Goal: Task Accomplishment & Management: Use online tool/utility

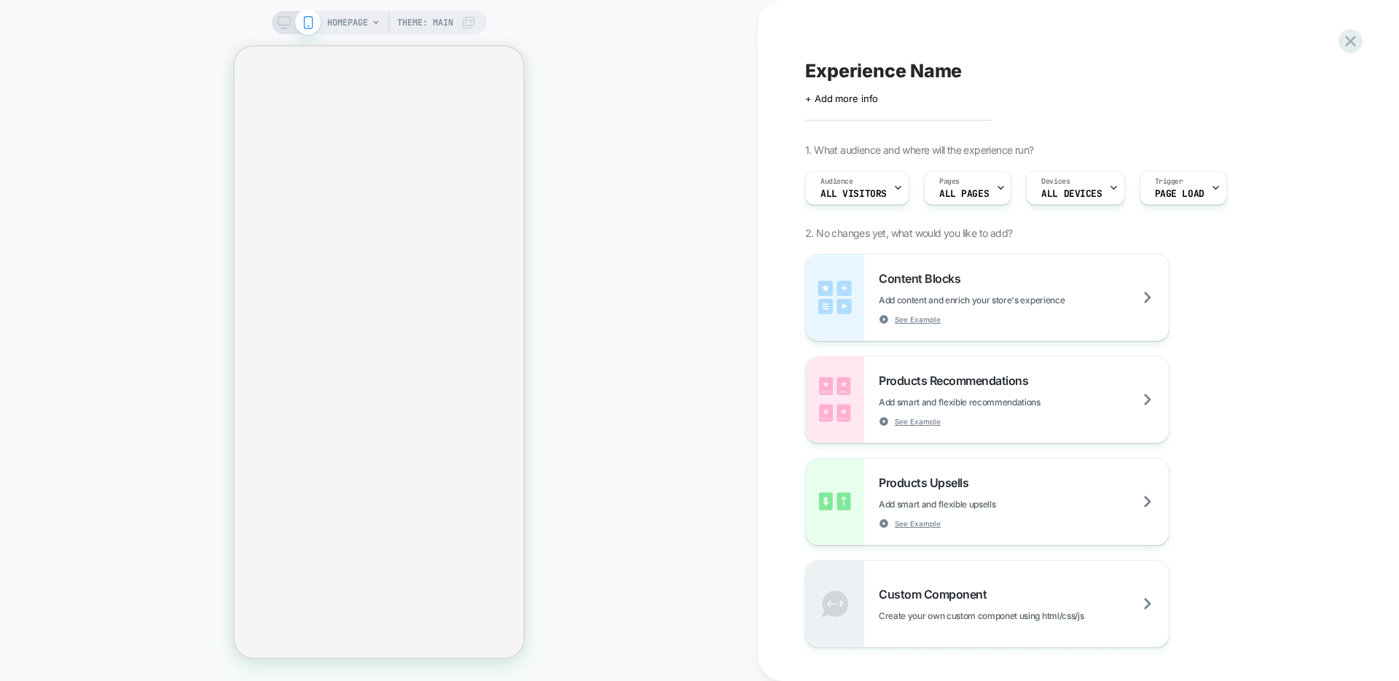
drag, startPoint x: 888, startPoint y: 309, endPoint x: 871, endPoint y: 110, distance: 199.7
click at [871, 110] on div "HOMEPAGE Theme: MAIN Experience Name Click to edit experience details + Add mor…" at bounding box center [699, 340] width 1399 height 681
click at [282, 25] on rect at bounding box center [284, 21] width 12 height 8
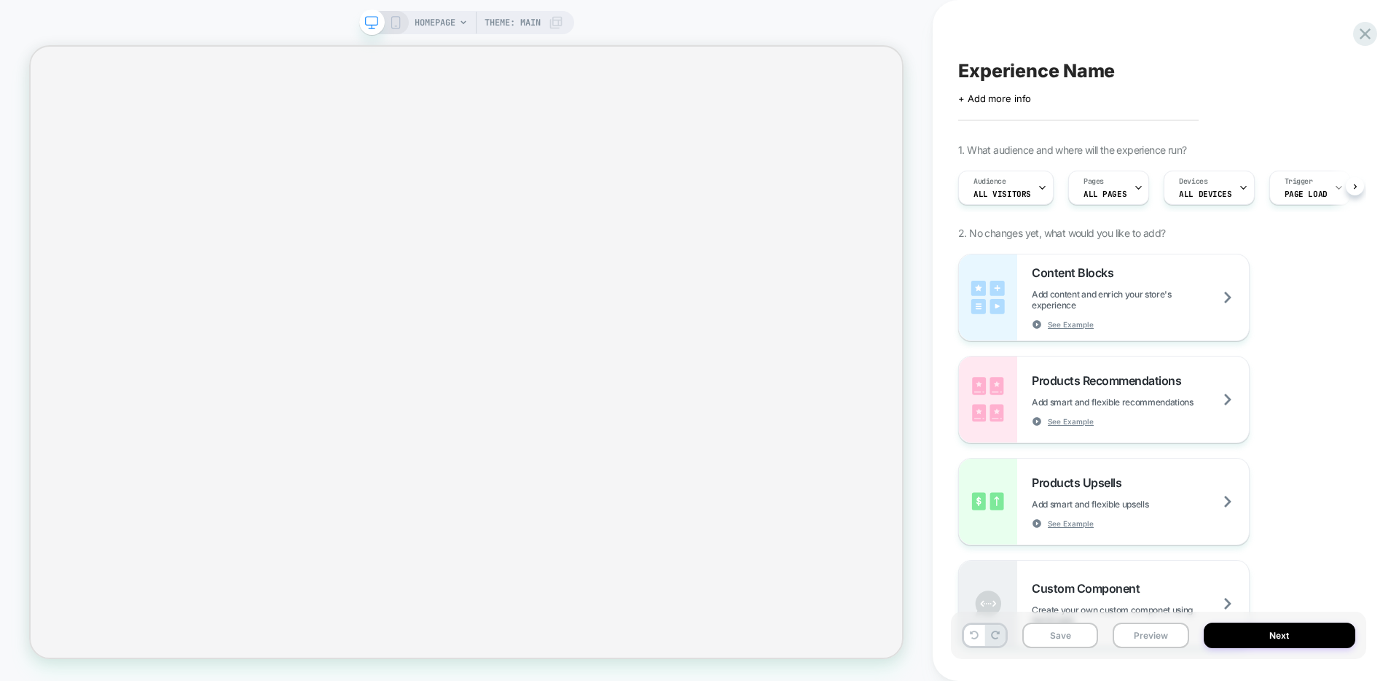
click at [428, 26] on span "HOMEPAGE" at bounding box center [435, 22] width 41 height 23
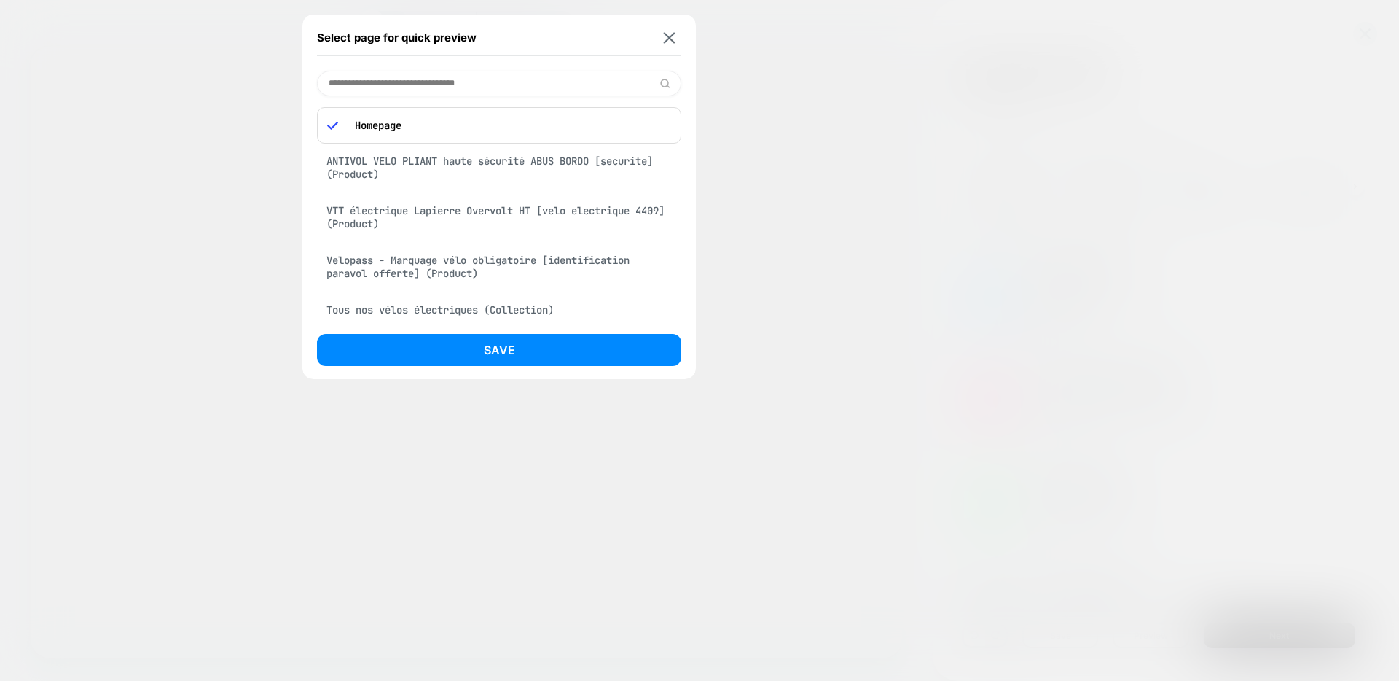
scroll to position [0, 1]
click at [762, 108] on div at bounding box center [699, 340] width 1399 height 681
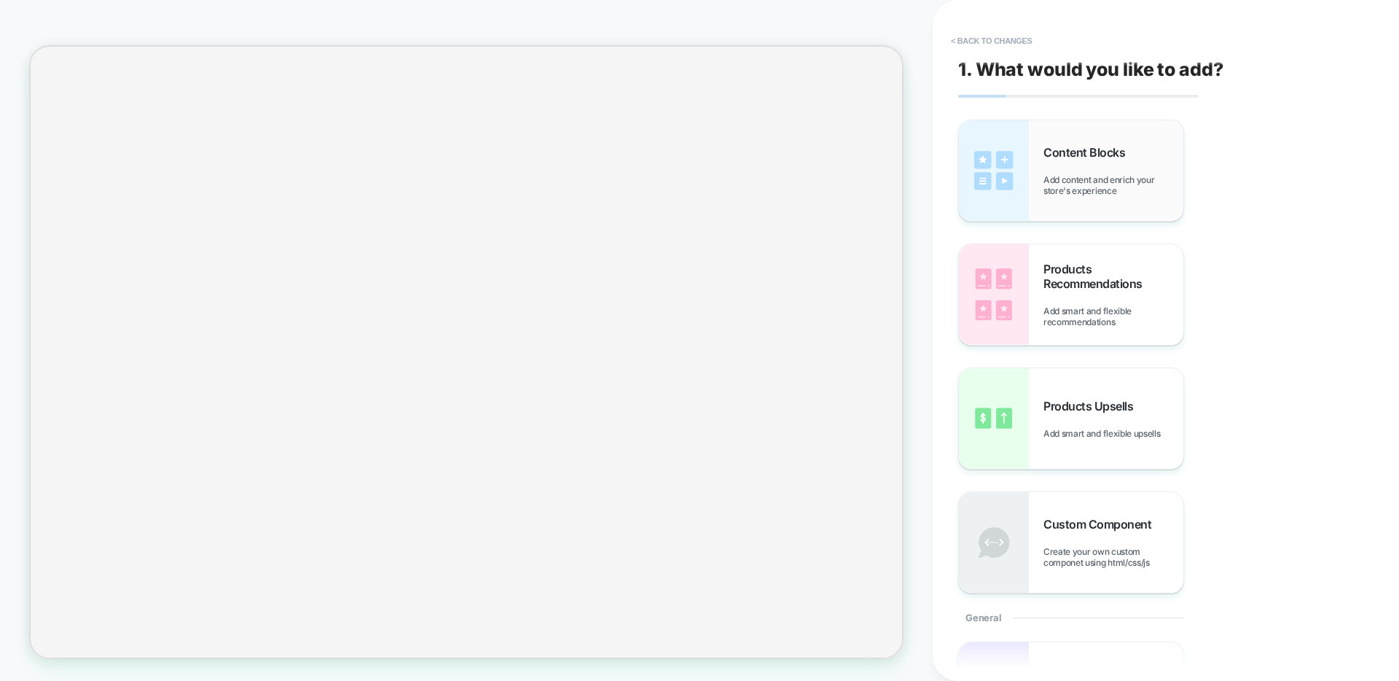
click at [1092, 174] on span "Add content and enrich your store's experience" at bounding box center [1114, 185] width 140 height 22
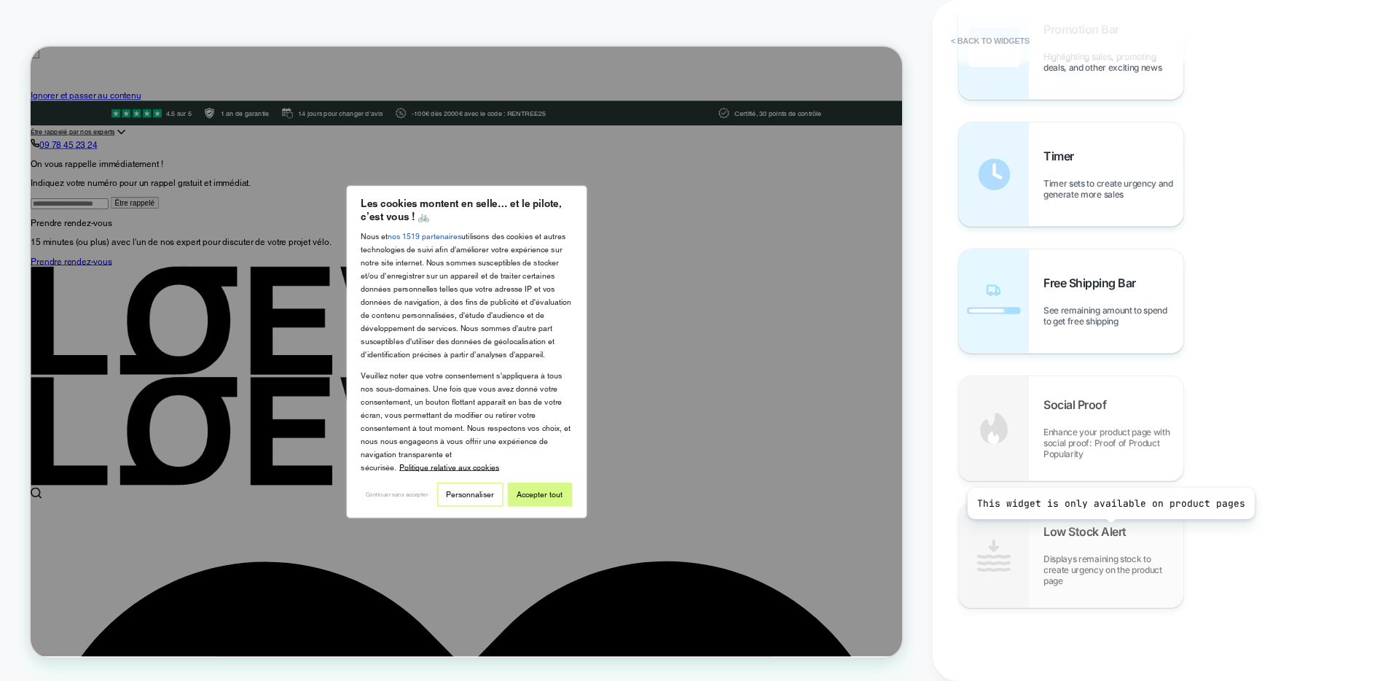
scroll to position [0, 0]
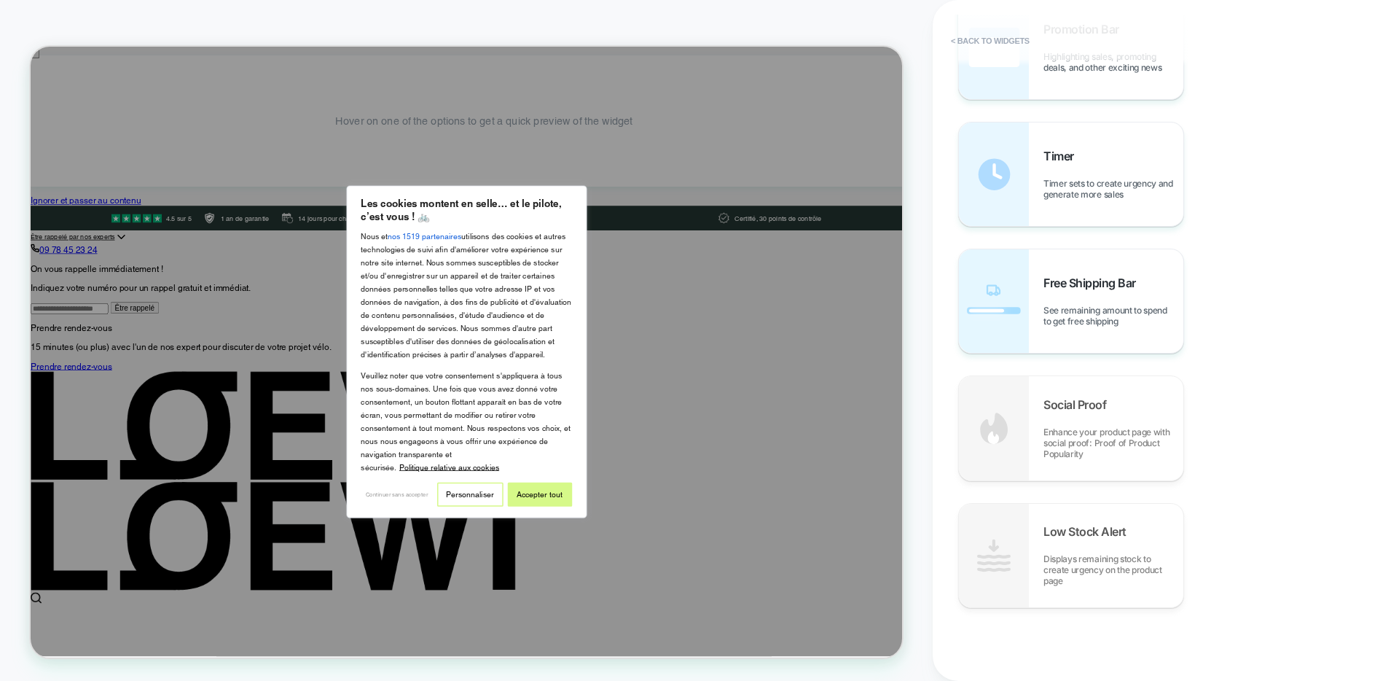
click at [805, 71] on div at bounding box center [612, 453] width 1162 height 813
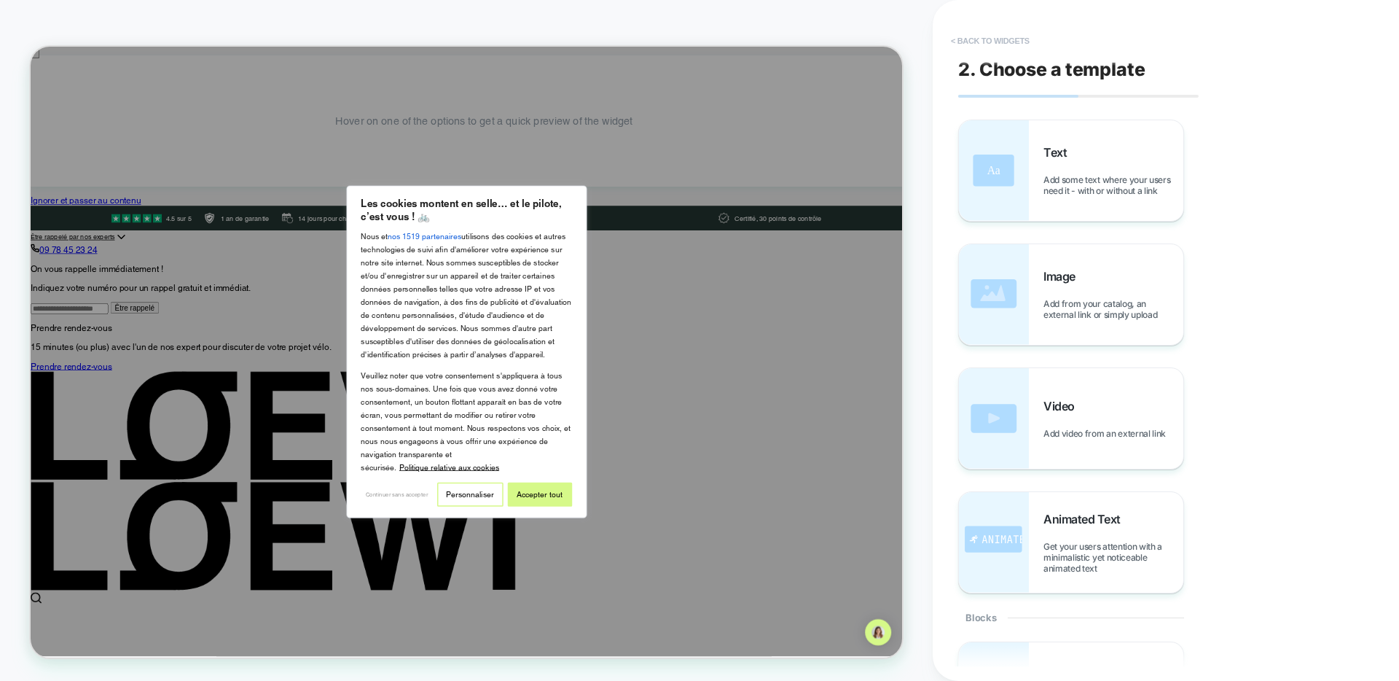
click at [1003, 40] on button "< Back to widgets" at bounding box center [990, 40] width 93 height 23
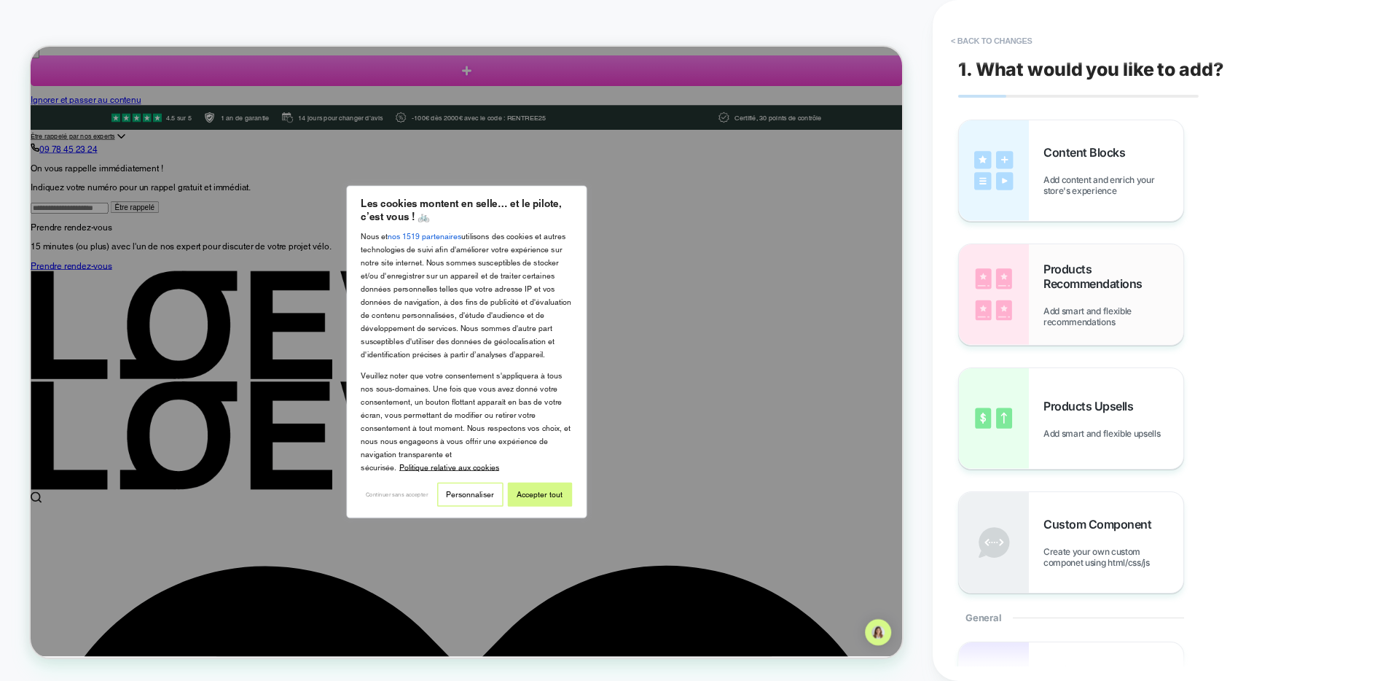
click at [1081, 280] on span "Products Recommendations" at bounding box center [1114, 276] width 140 height 29
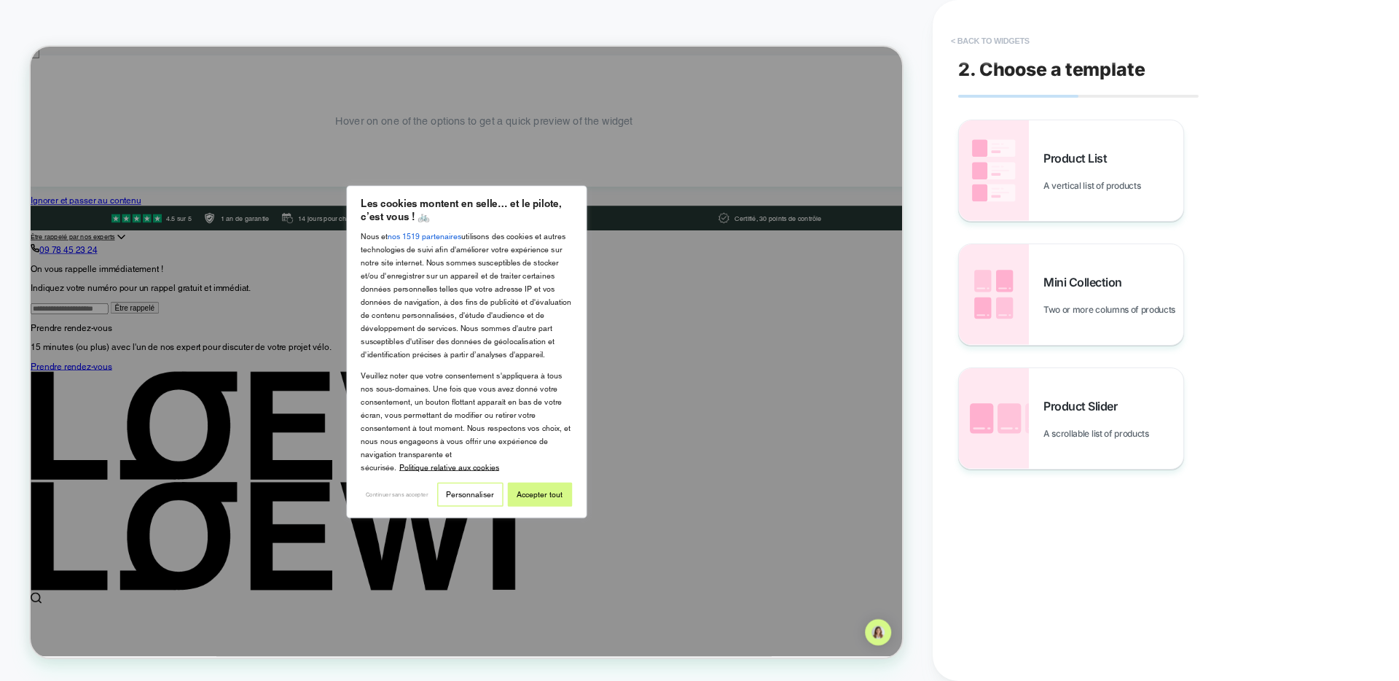
click at [0, 0] on button "< Back to widgets" at bounding box center [0, 0] width 0 height 0
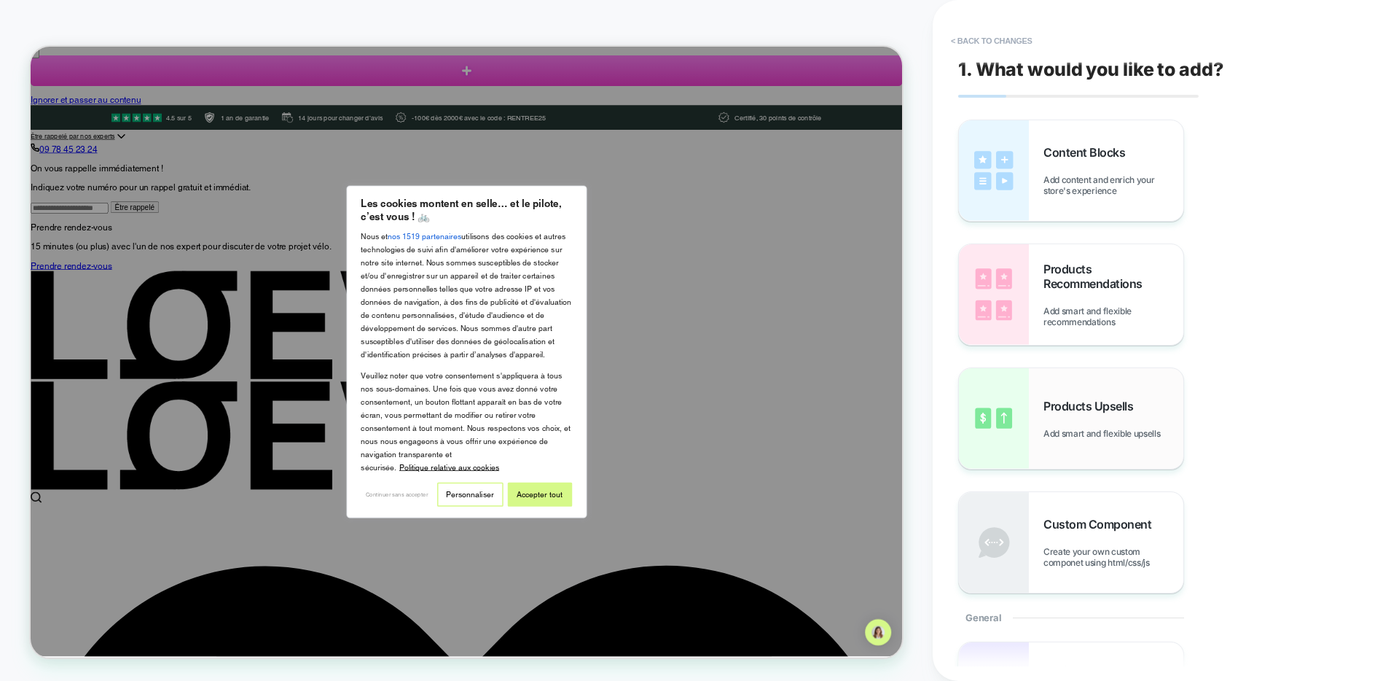
click at [0, 0] on div "Products Upsells Add smart and flexible upsells" at bounding box center [0, 0] width 0 height 0
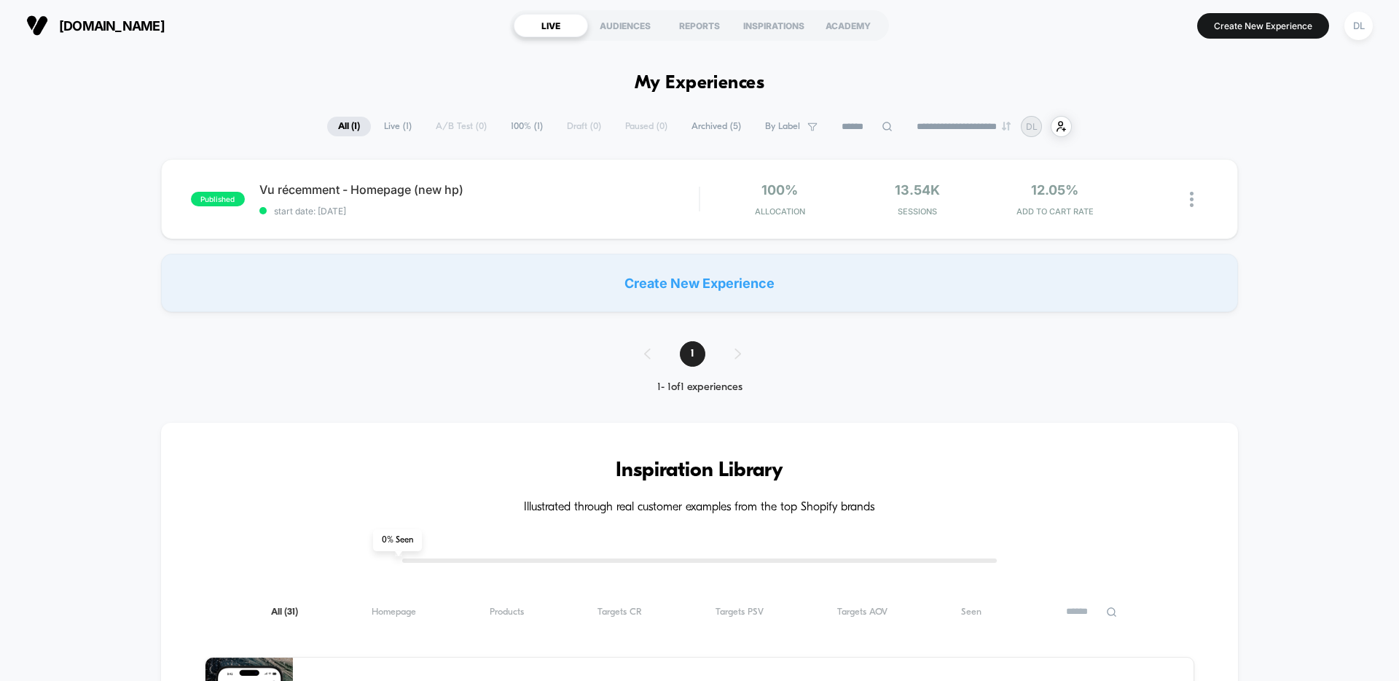
click at [844, 294] on div "Create New Experience" at bounding box center [699, 283] width 1077 height 58
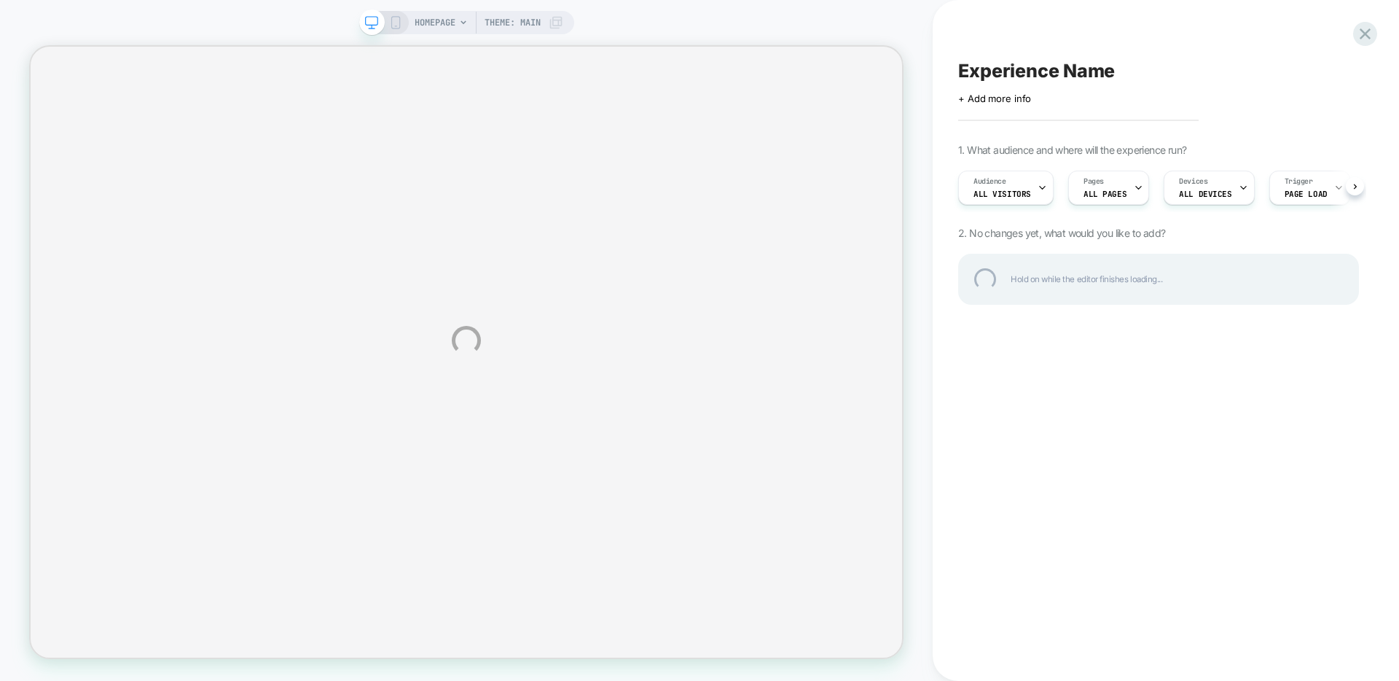
click at [437, 20] on div "HOMEPAGE Theme: MAIN Experience Name Click to edit experience details + Add mor…" at bounding box center [699, 340] width 1399 height 681
click at [443, 20] on div "HOMEPAGE Theme: MAIN Experience Name Click to edit experience details + Add mor…" at bounding box center [699, 340] width 1399 height 681
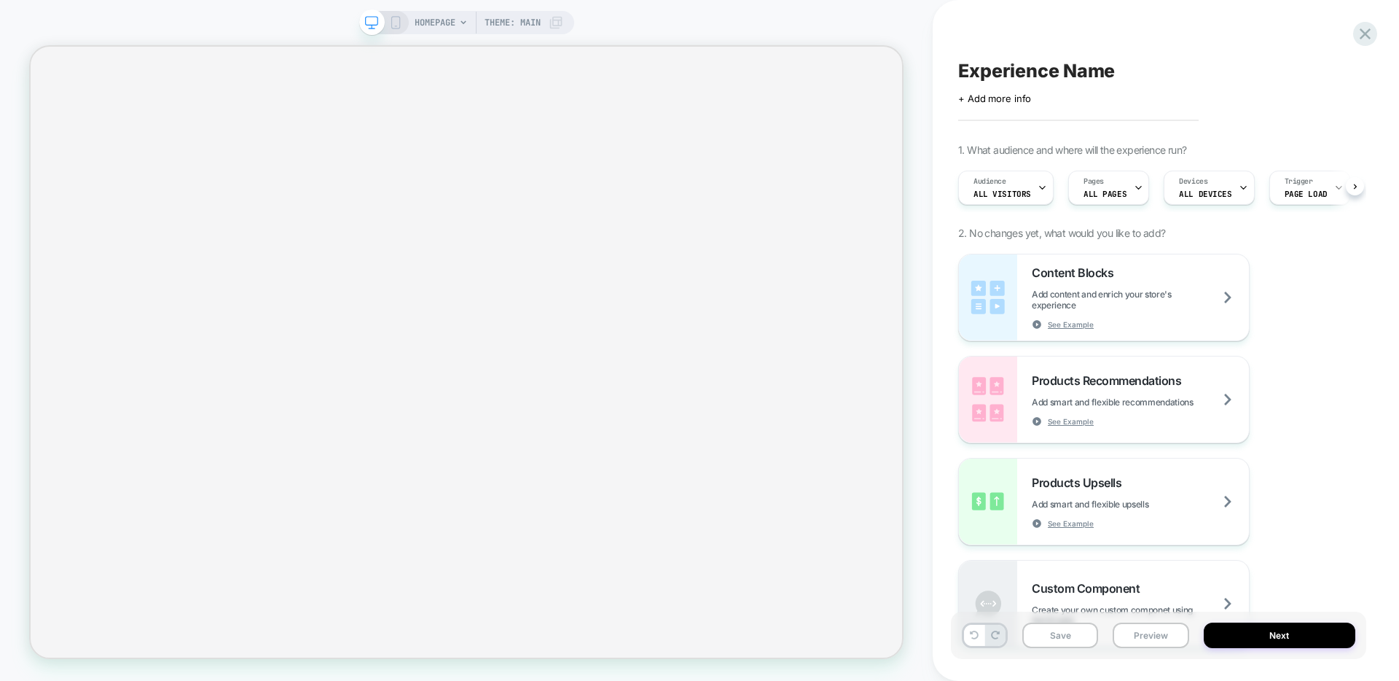
scroll to position [0, 1]
click at [443, 20] on span "HOMEPAGE" at bounding box center [435, 22] width 41 height 23
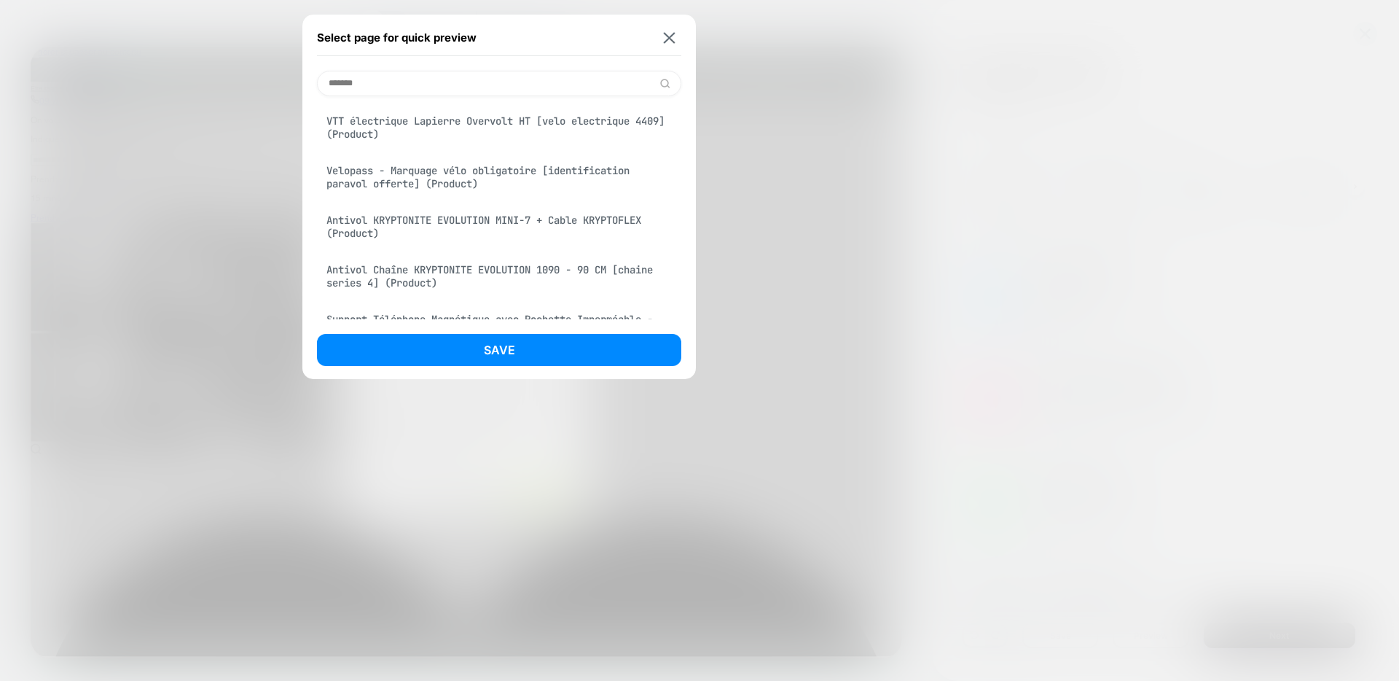
scroll to position [0, 0]
type input "*******"
click at [668, 85] on img at bounding box center [665, 83] width 11 height 11
click at [595, 133] on div "VTT électrique Lapierre Overvolt HT [velo electrique 4409] (Product)" at bounding box center [499, 127] width 364 height 41
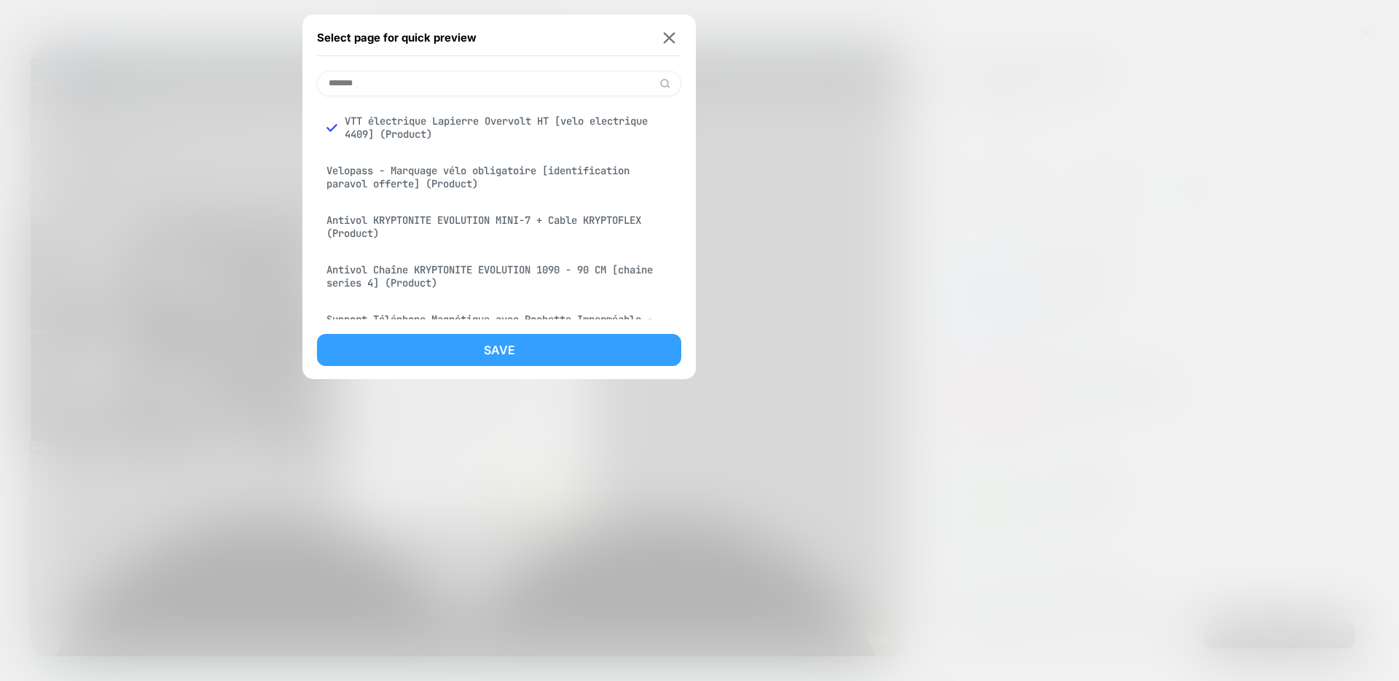
click at [571, 353] on button "Save" at bounding box center [499, 350] width 364 height 32
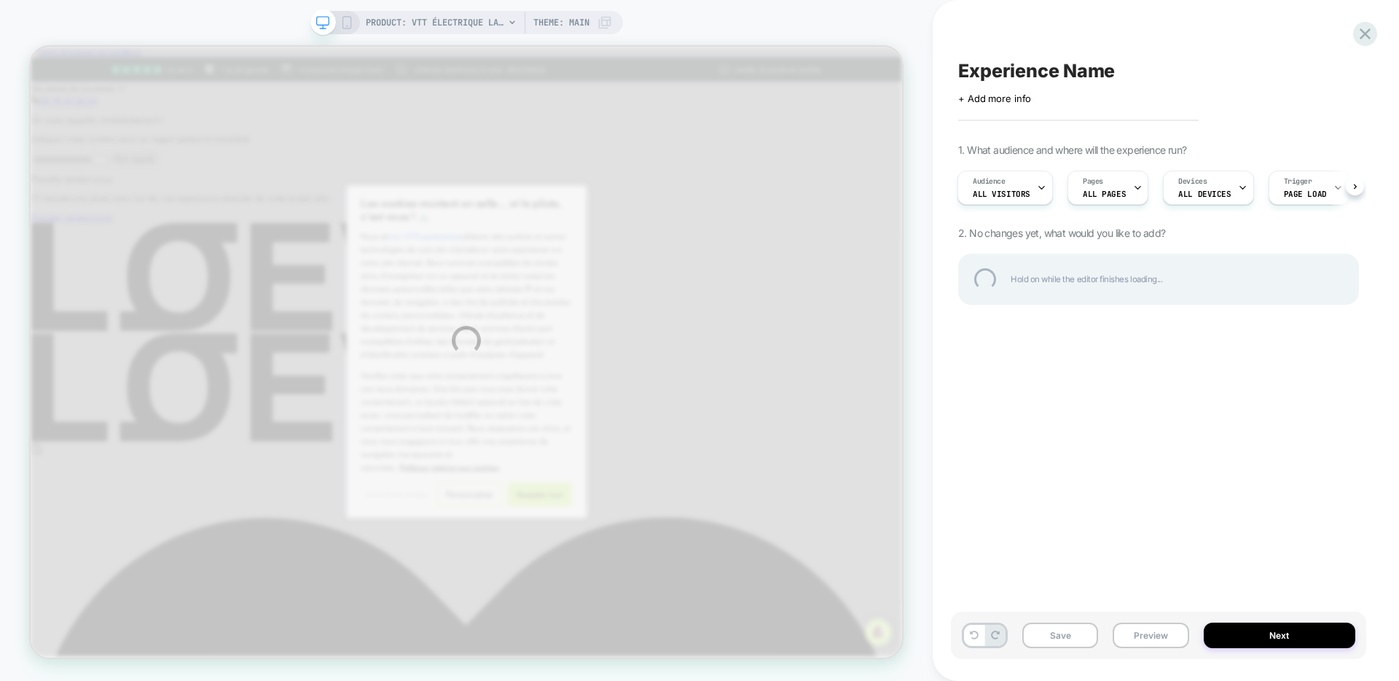
click at [1140, 187] on div "PRODUCT: VTT électrique Lapierre Overvolt HT [velo electrique 4409] PRODUCT: VT…" at bounding box center [699, 340] width 1399 height 681
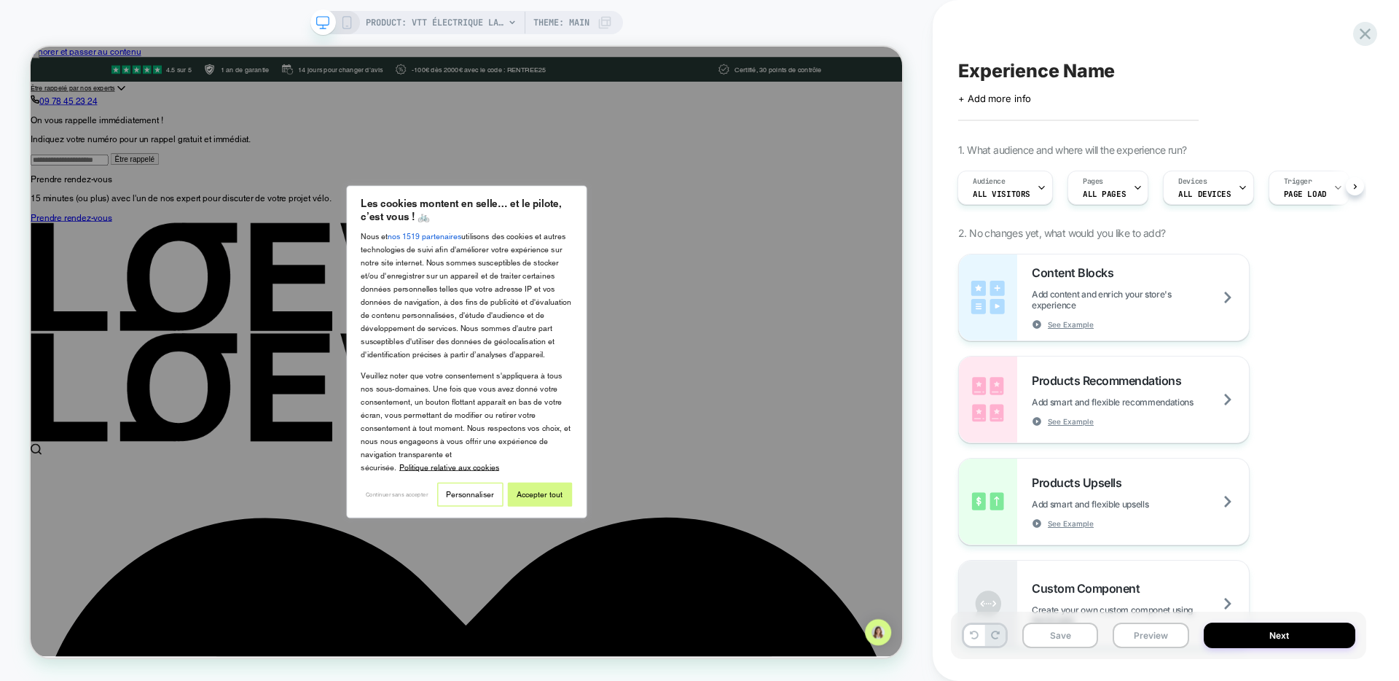
scroll to position [0, 1]
click at [0, 0] on icon at bounding box center [0, 0] width 0 height 0
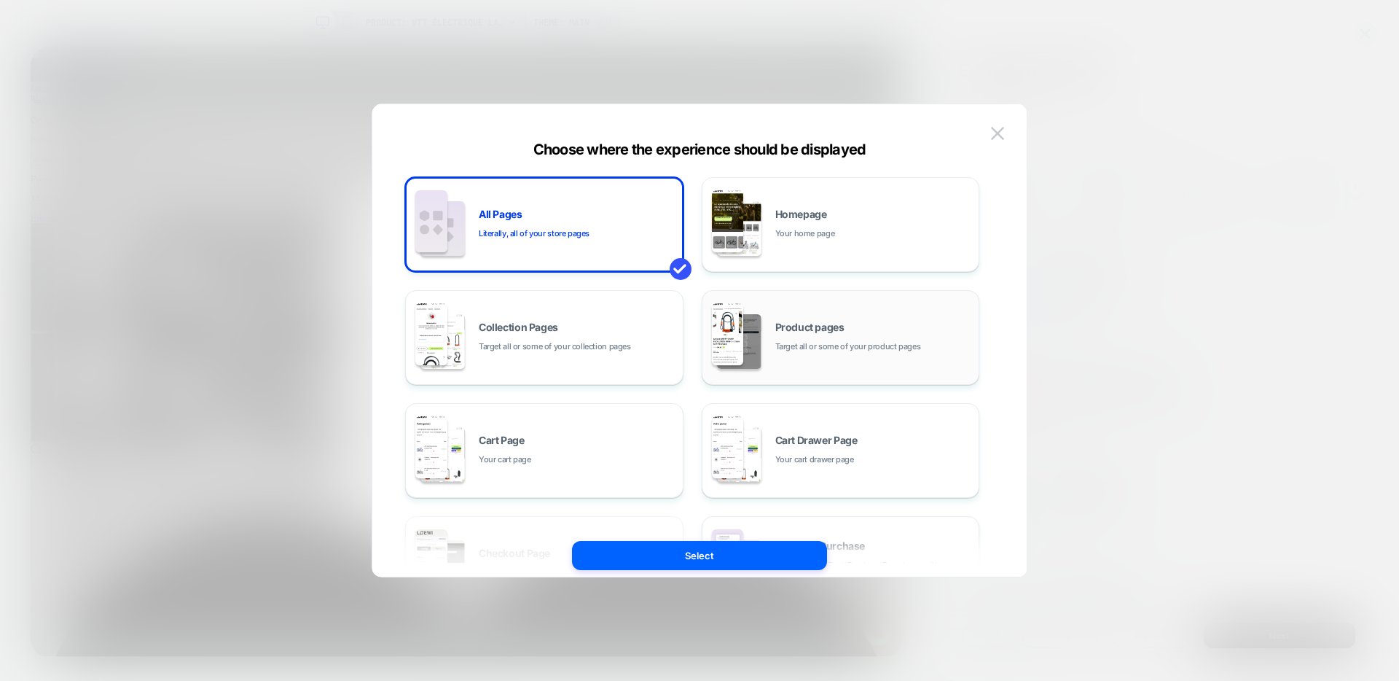
scroll to position [0, 2]
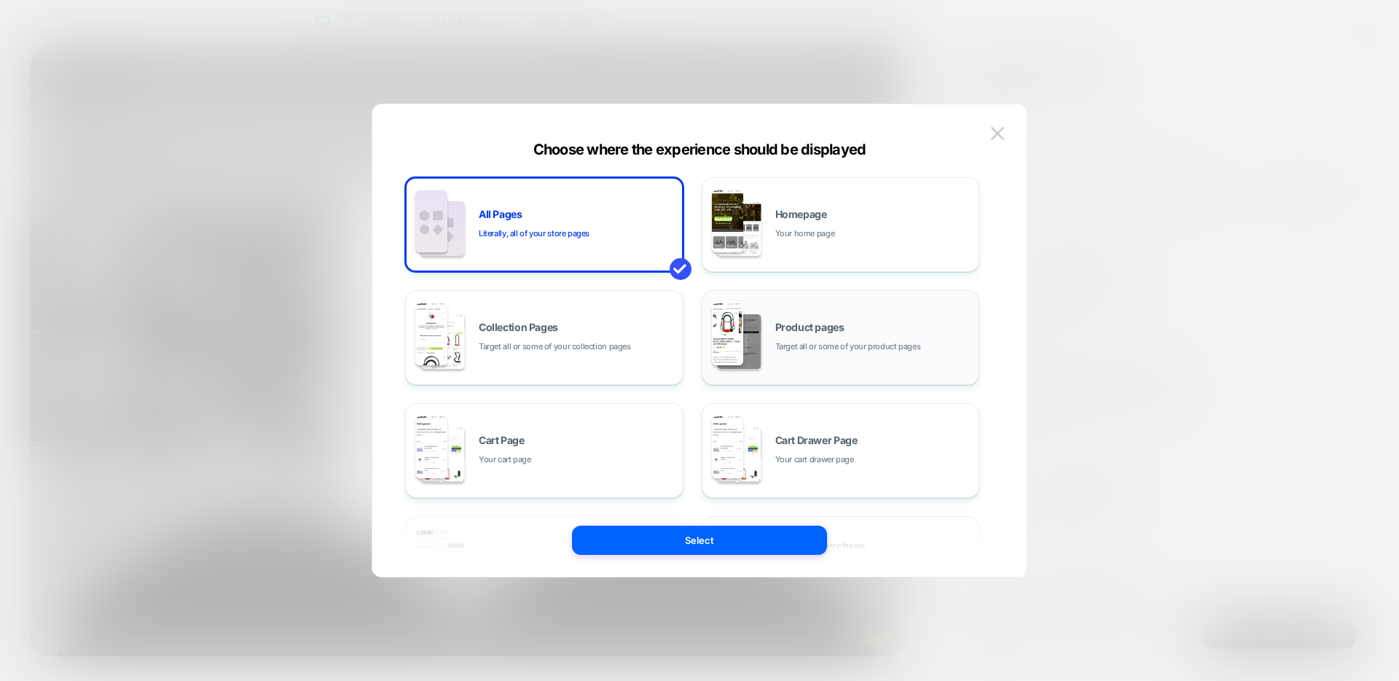
click at [0, 0] on div "Product pages Target all or some of your product pages" at bounding box center [0, 0] width 0 height 0
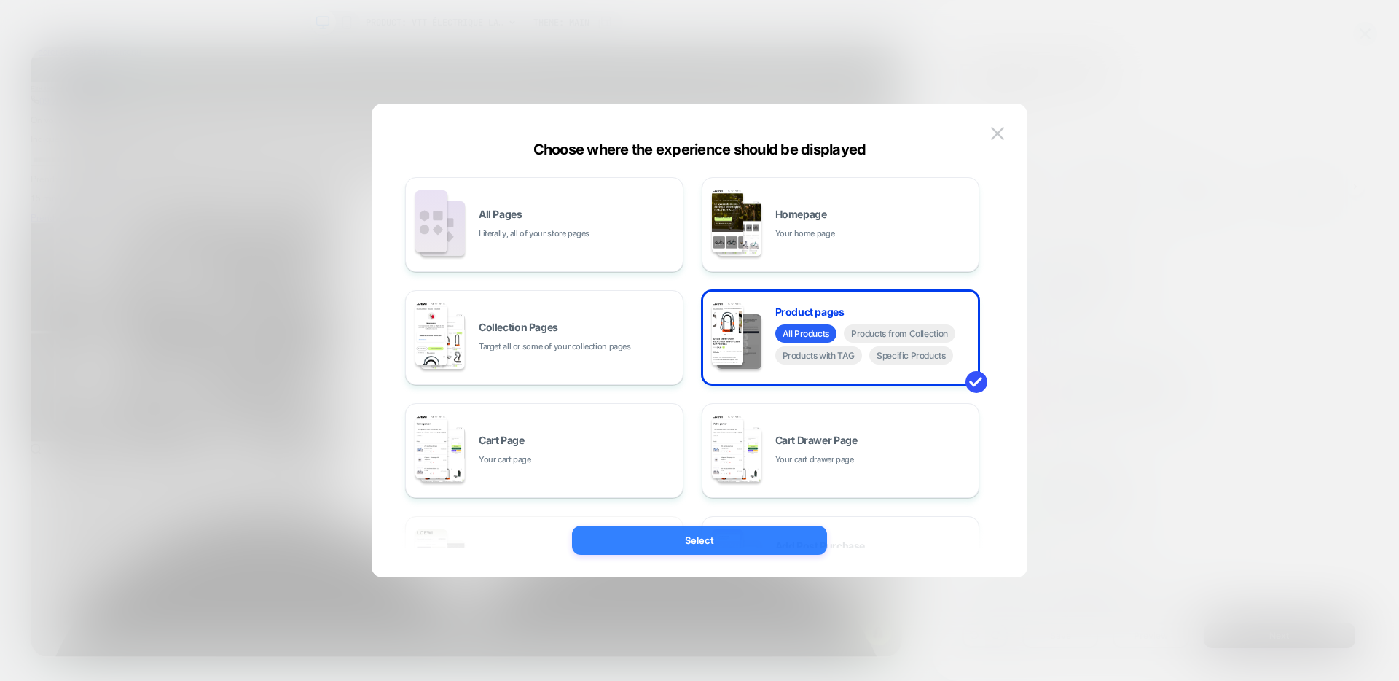
click at [700, 538] on button "Select" at bounding box center [699, 539] width 255 height 29
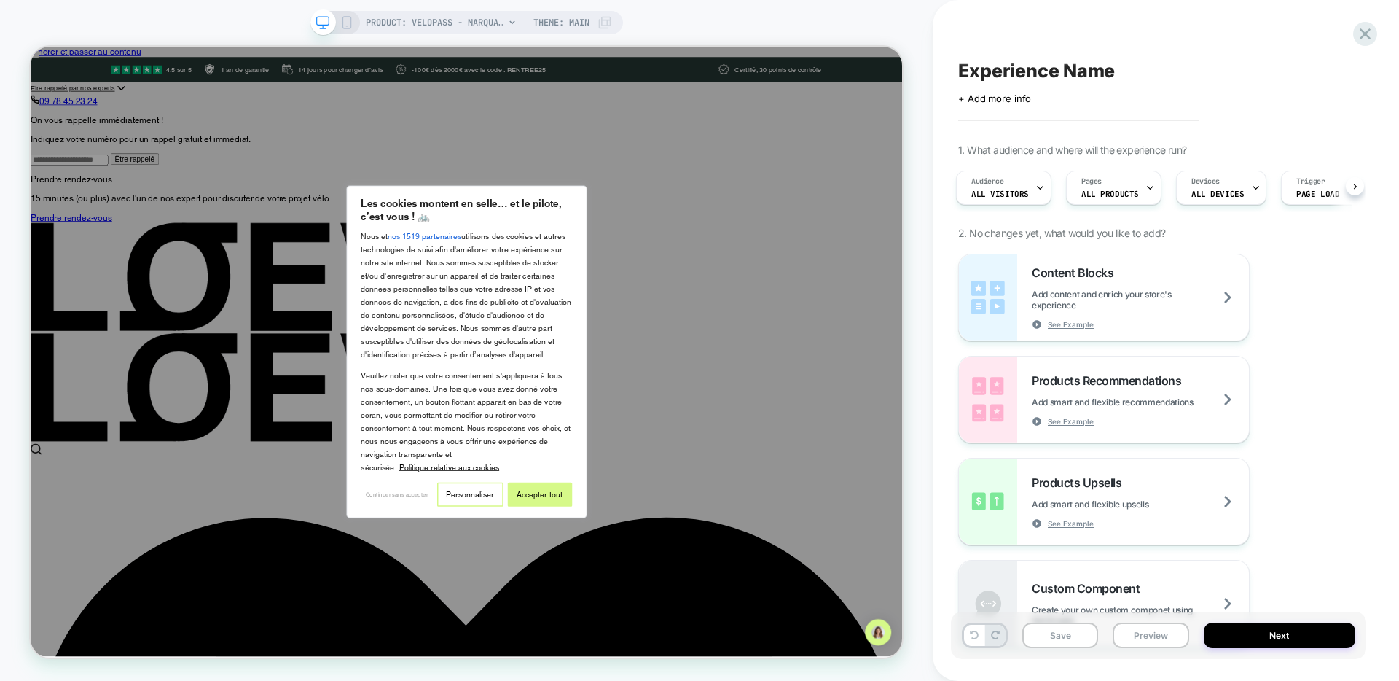
scroll to position [0, 3]
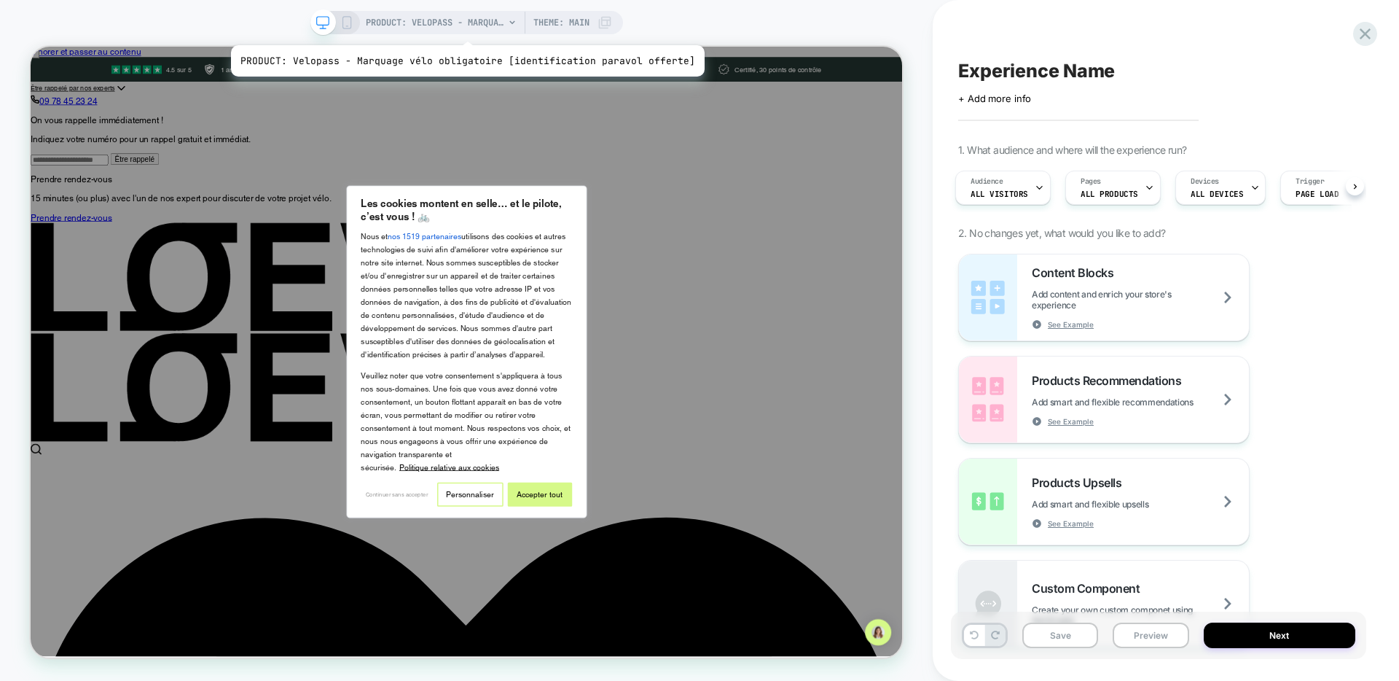
click at [462, 27] on span "PRODUCT: Velopass - Marquage vélo obligatoire [identification paravol offerte]" at bounding box center [435, 22] width 138 height 23
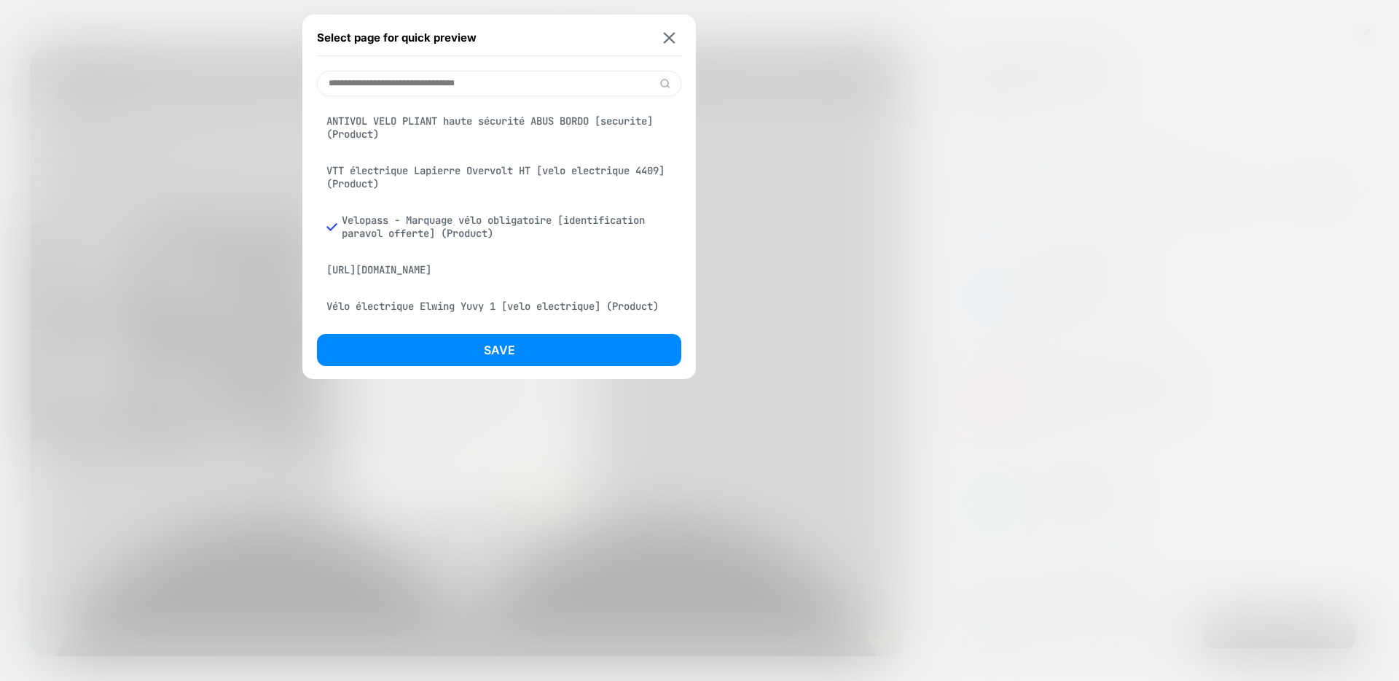
click at [456, 170] on div "VTT électrique Lapierre Overvolt HT [velo electrique 4409] (Product)" at bounding box center [499, 177] width 364 height 41
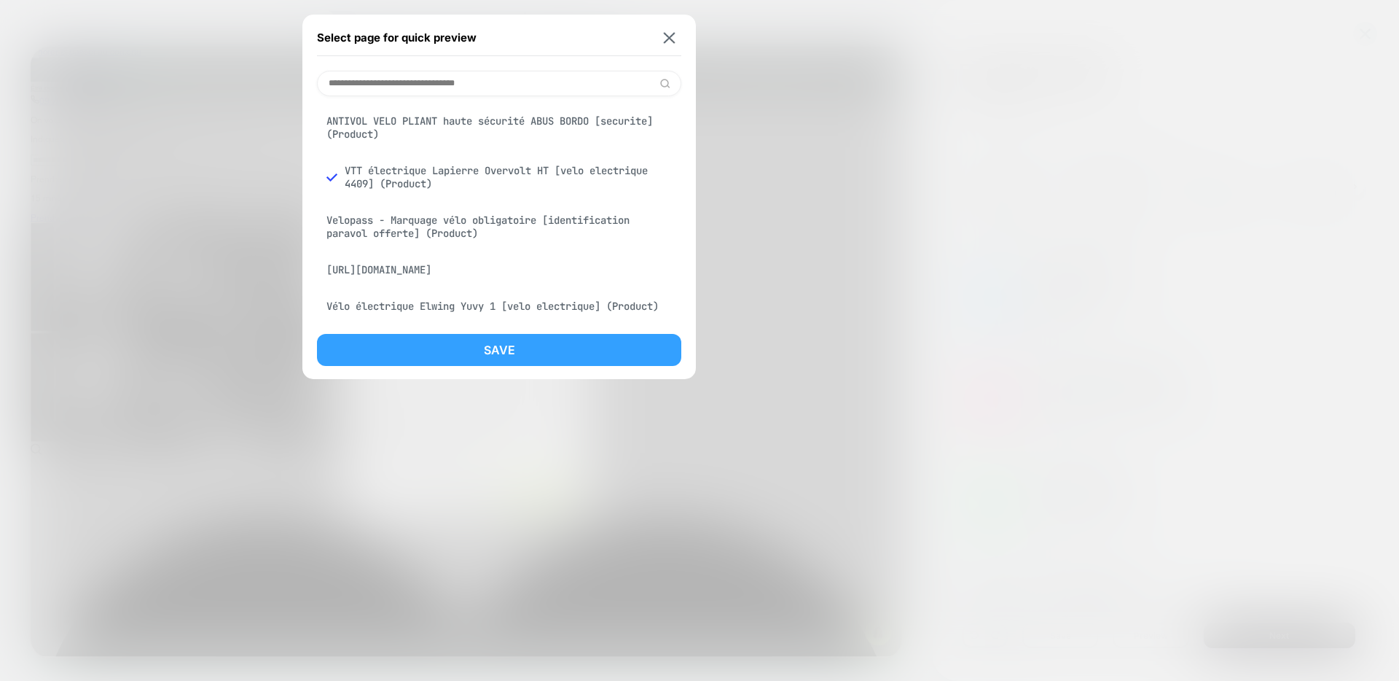
click at [507, 345] on button "Save" at bounding box center [499, 350] width 364 height 32
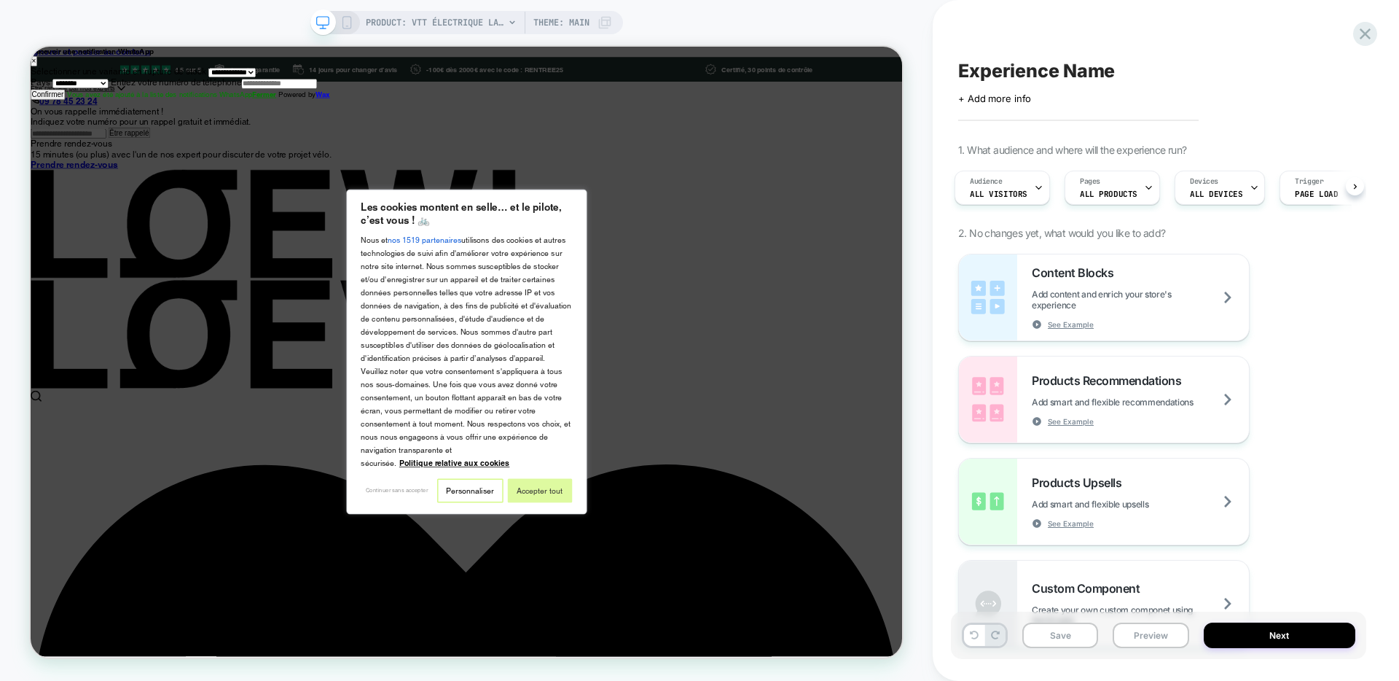
scroll to position [0, 0]
click at [711, 654] on button "Accepter tout" at bounding box center [710, 638] width 86 height 32
click at [708, 654] on button "Accepter tout" at bounding box center [710, 638] width 86 height 32
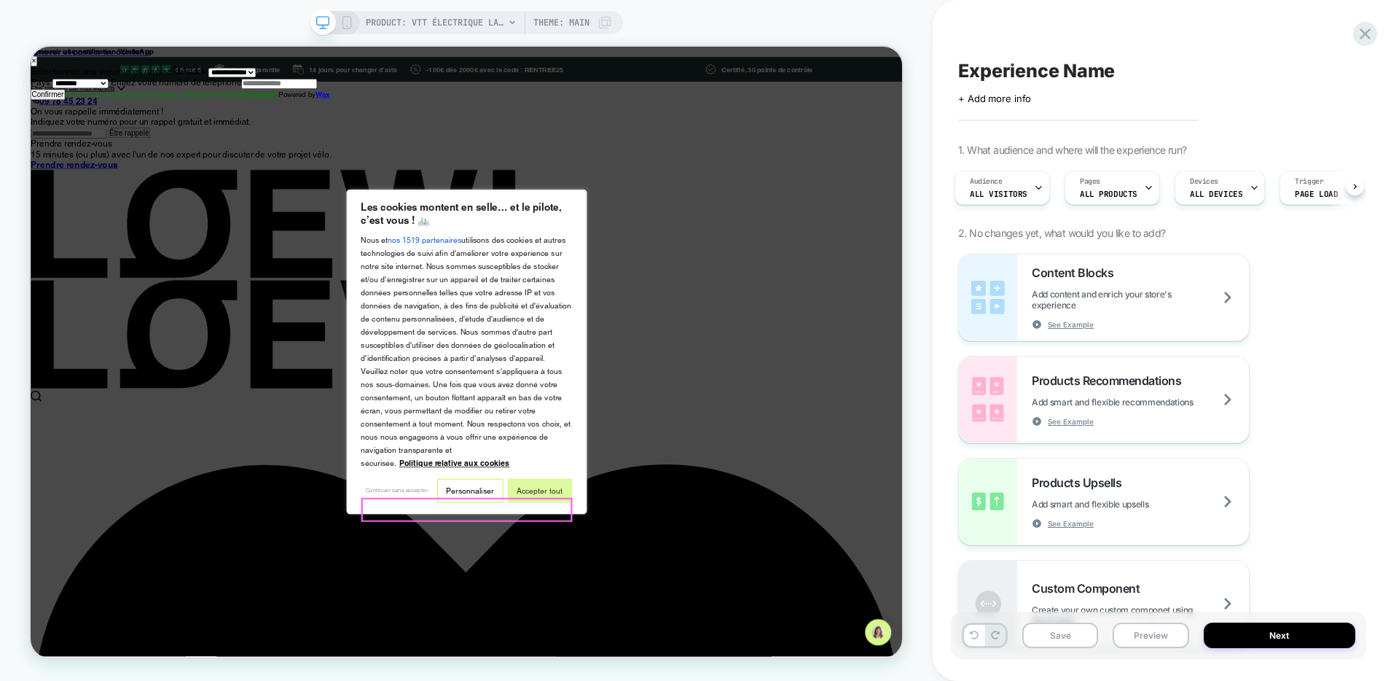
click at [708, 654] on button "Accepter tout" at bounding box center [710, 638] width 86 height 32
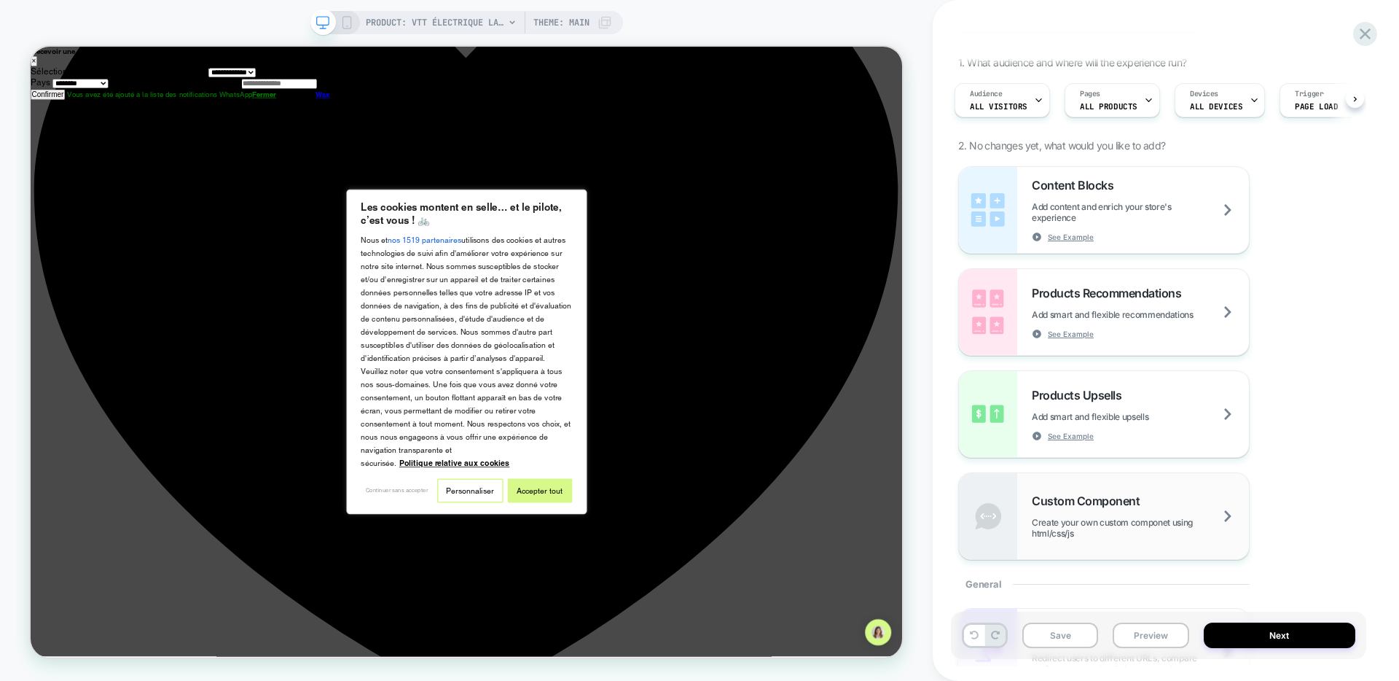
scroll to position [53, 0]
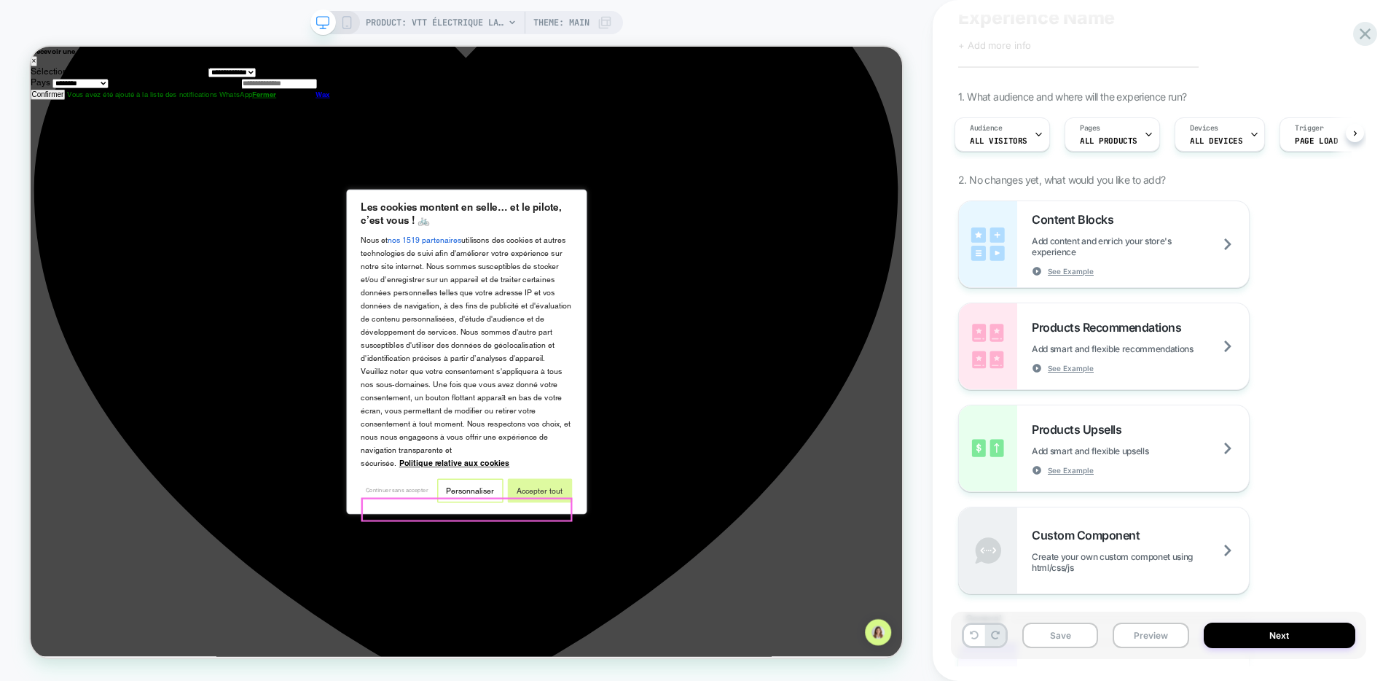
click at [700, 653] on button "Accepter tout" at bounding box center [710, 638] width 86 height 32
click at [714, 654] on button "Accepter tout" at bounding box center [710, 638] width 86 height 32
click at [687, 654] on button "Accepter tout" at bounding box center [710, 638] width 86 height 32
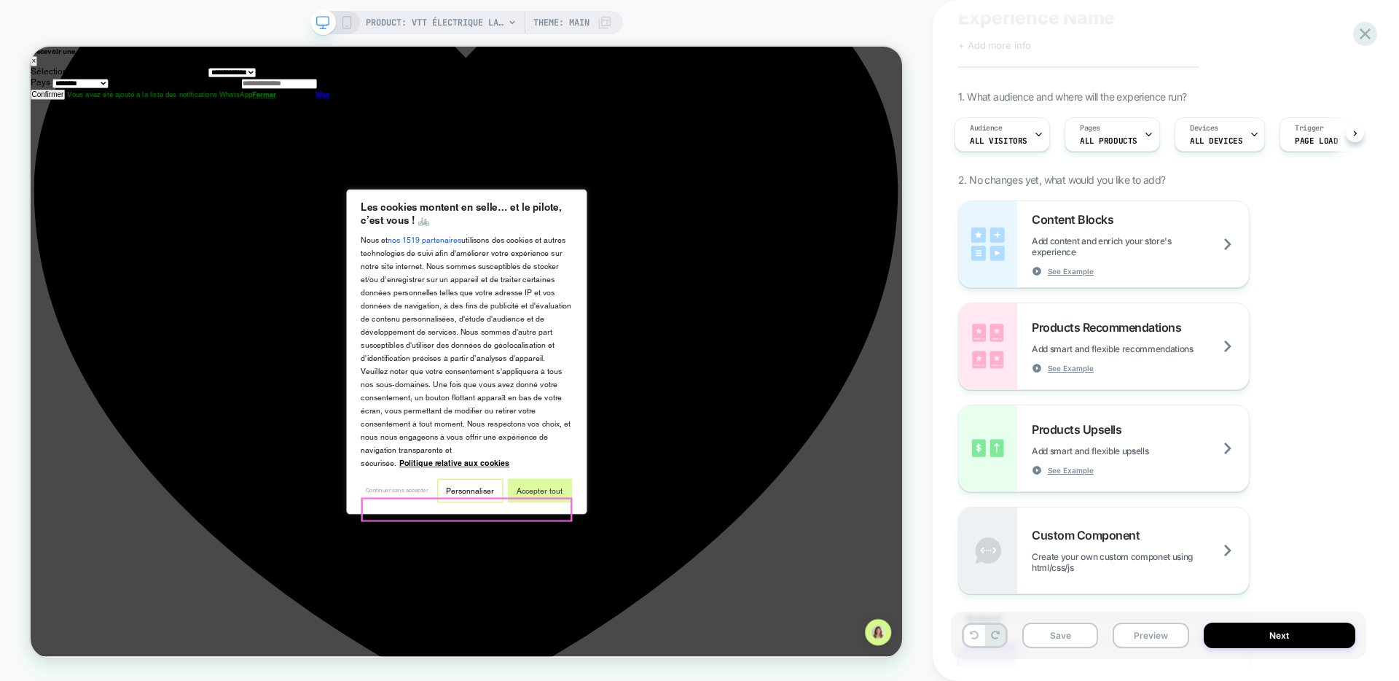
click at [687, 654] on button "Accepter tout" at bounding box center [710, 638] width 86 height 32
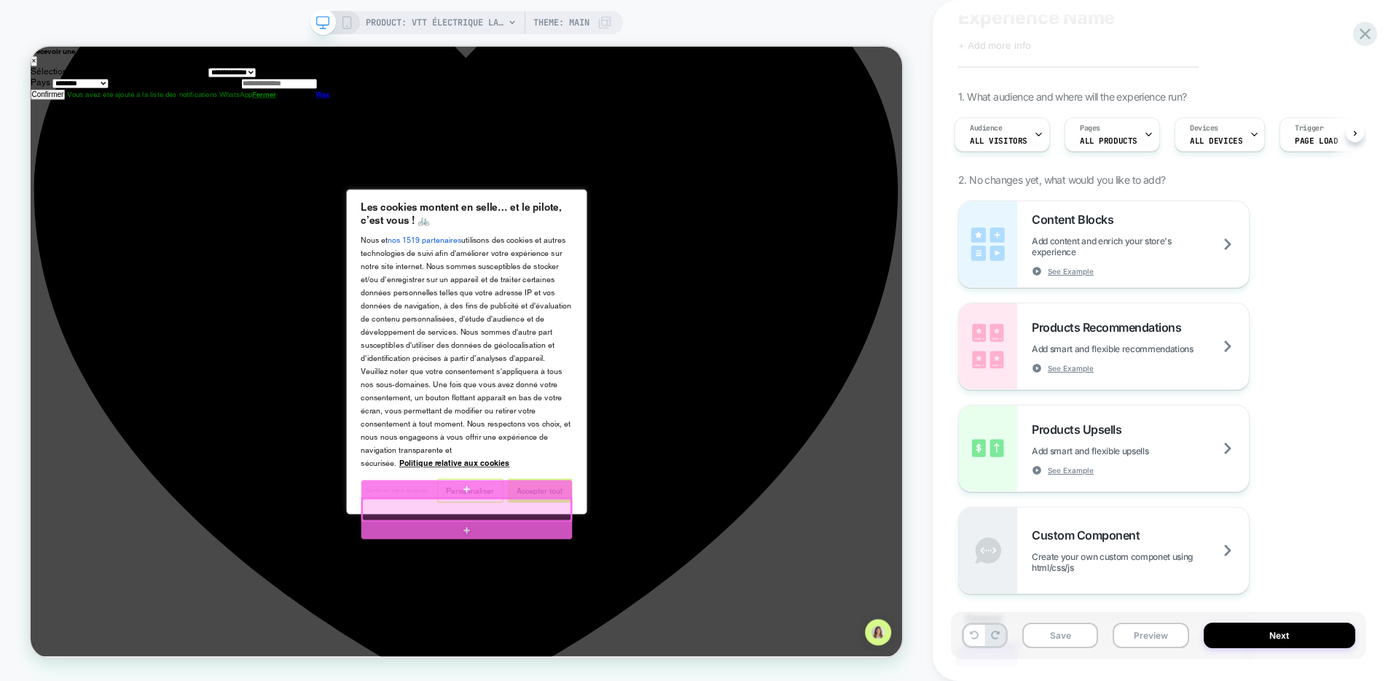
click at [627, 657] on div at bounding box center [612, 663] width 278 height 29
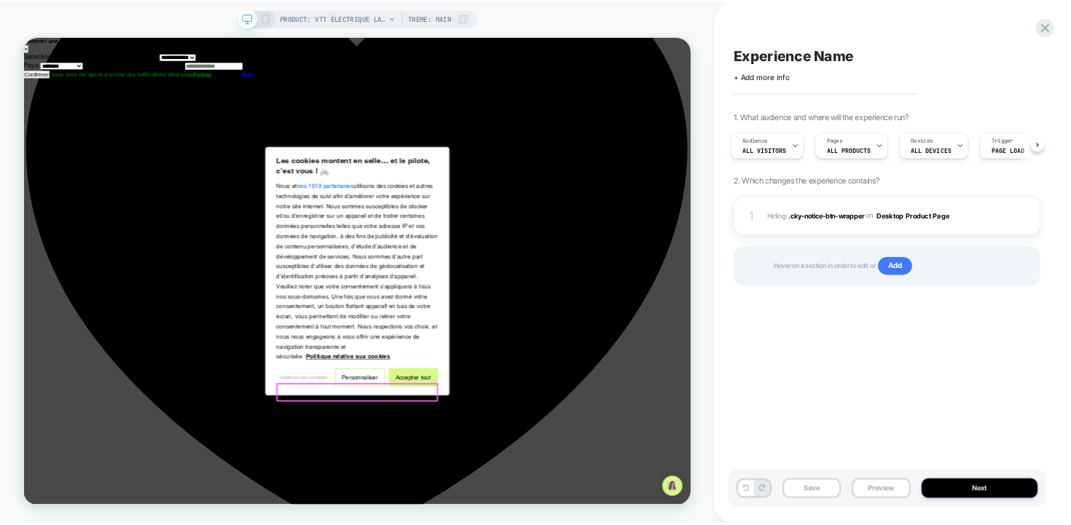
scroll to position [0, 0]
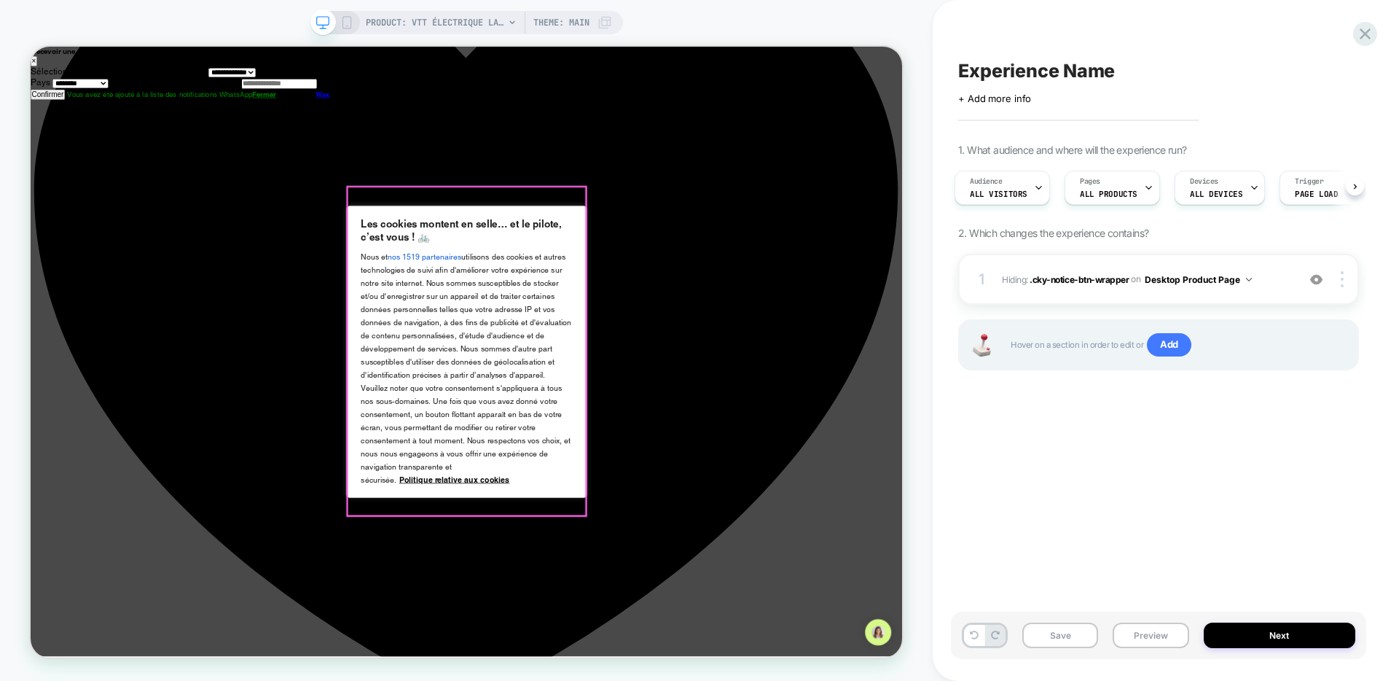
click at [765, 345] on div "Les cookies montent en selle… et le pilote, c’est vous ! 🚲 Nous et nos 1519 par…" at bounding box center [612, 453] width 321 height 389
click at [767, 359] on div "Les cookies montent en selle… et le pilote, c’est vous ! 🚲 Nous et nos 1519 par…" at bounding box center [612, 453] width 321 height 389
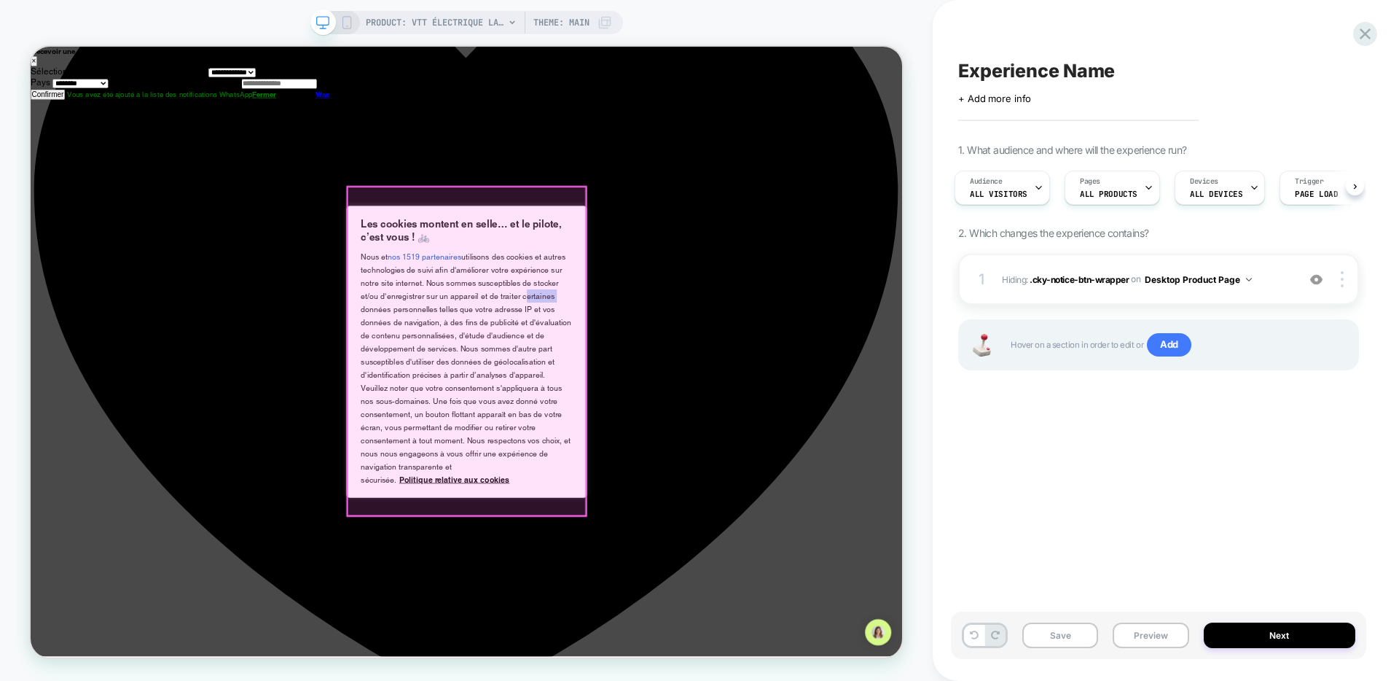
click at [767, 359] on div "Les cookies montent en selle… et le pilote, c’est vous ! 🚲 Nous et nos 1519 par…" at bounding box center [612, 453] width 321 height 389
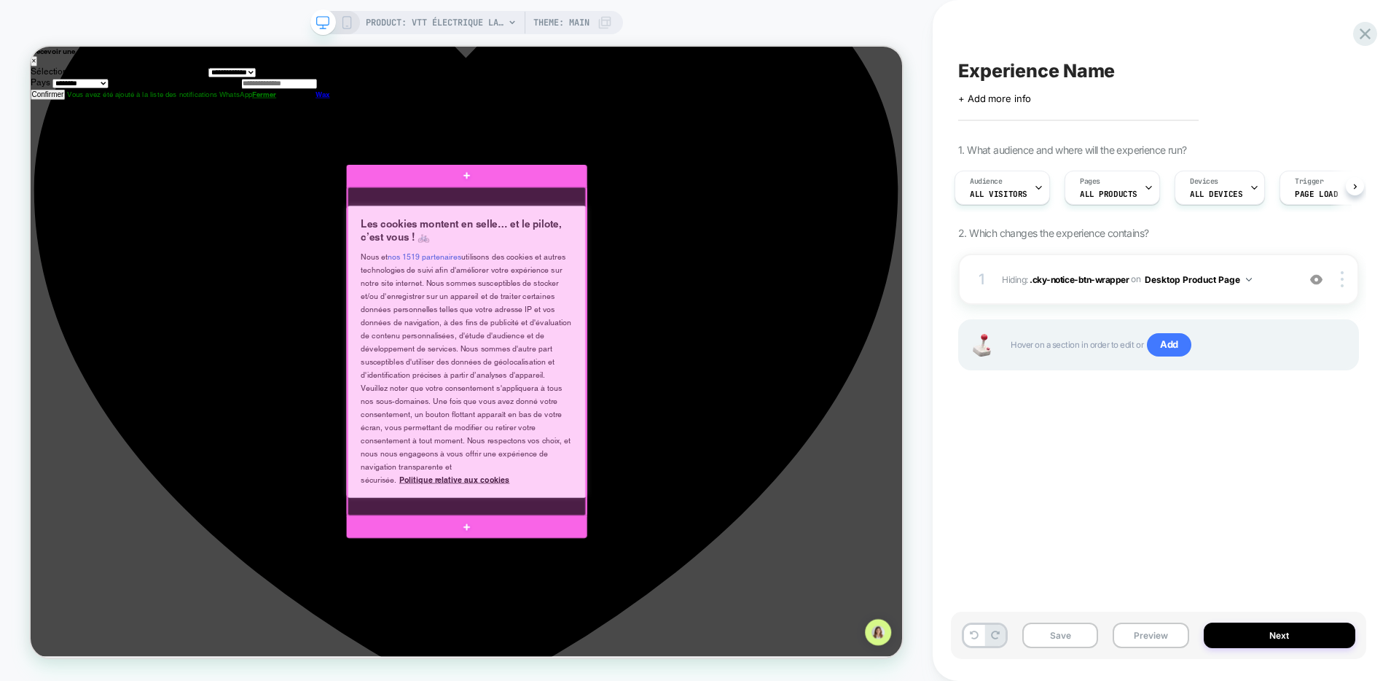
click at [767, 359] on div at bounding box center [612, 453] width 318 height 439
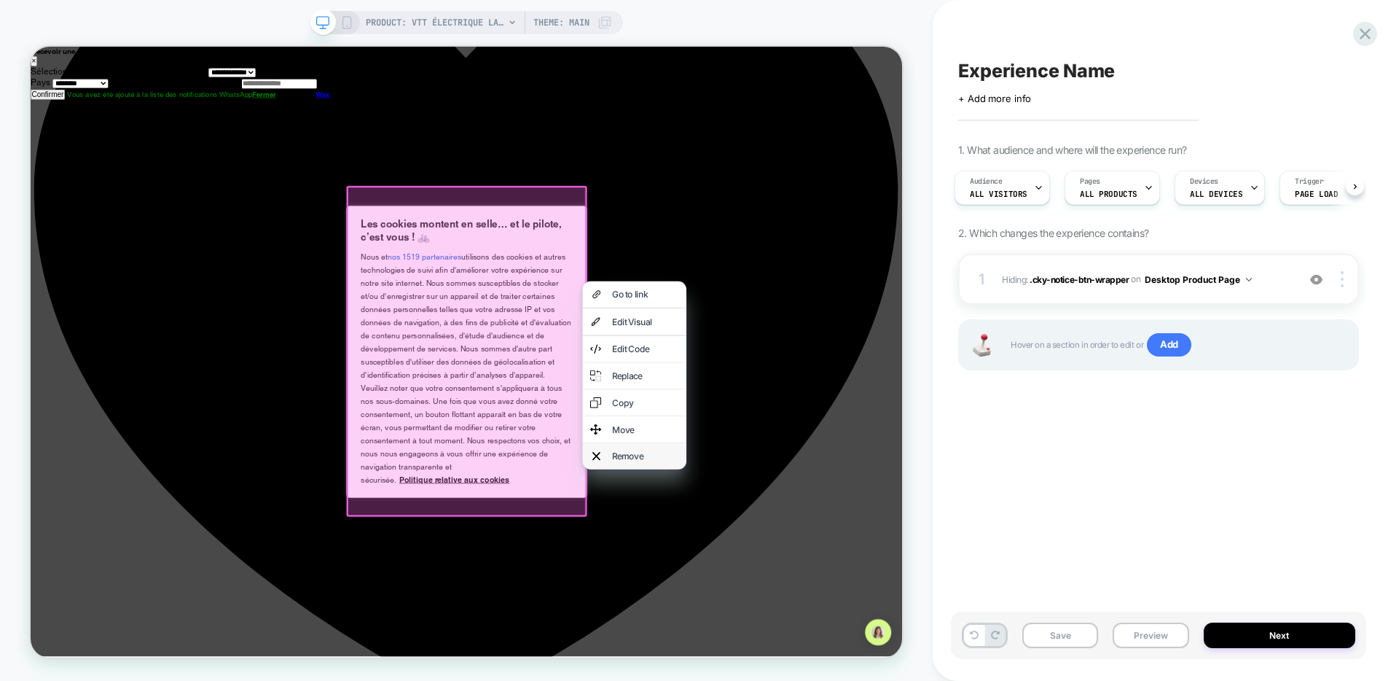
click at [816, 600] on div "Remove" at bounding box center [850, 592] width 89 height 15
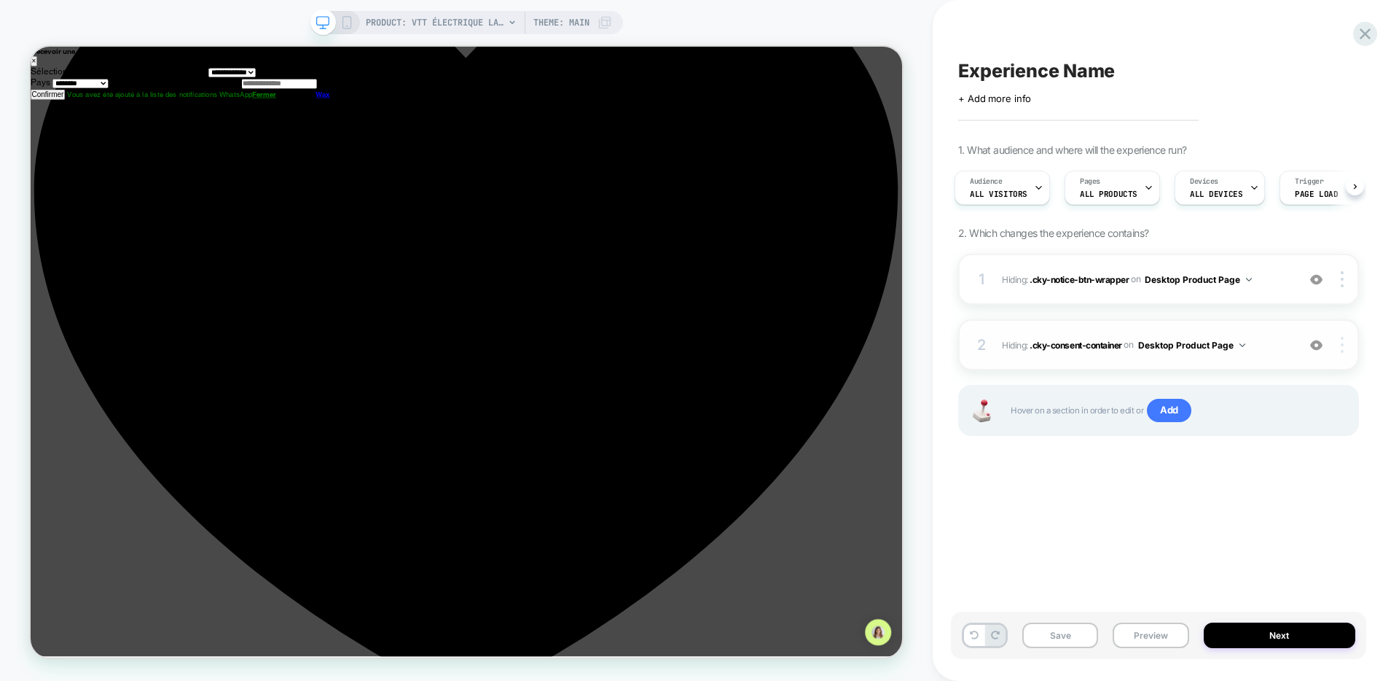
click at [1343, 347] on img at bounding box center [1342, 345] width 3 height 16
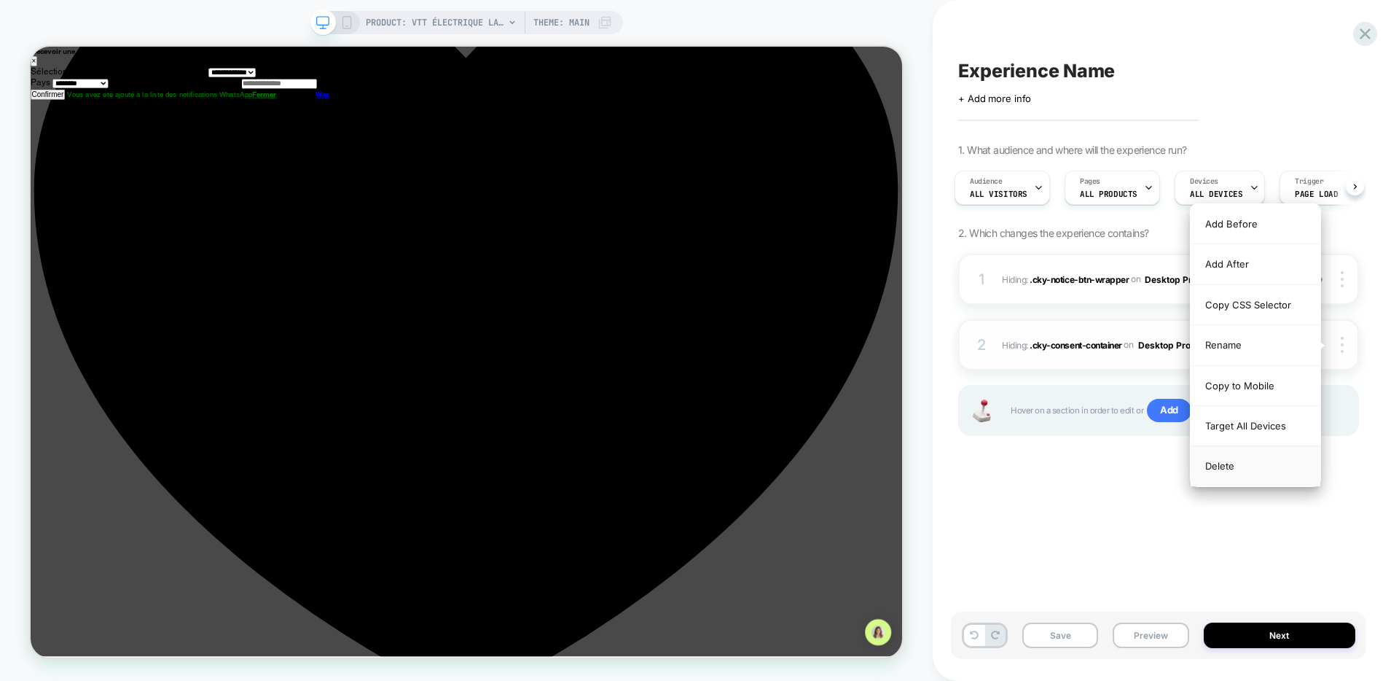
click at [1247, 465] on div "Delete" at bounding box center [1256, 465] width 130 height 39
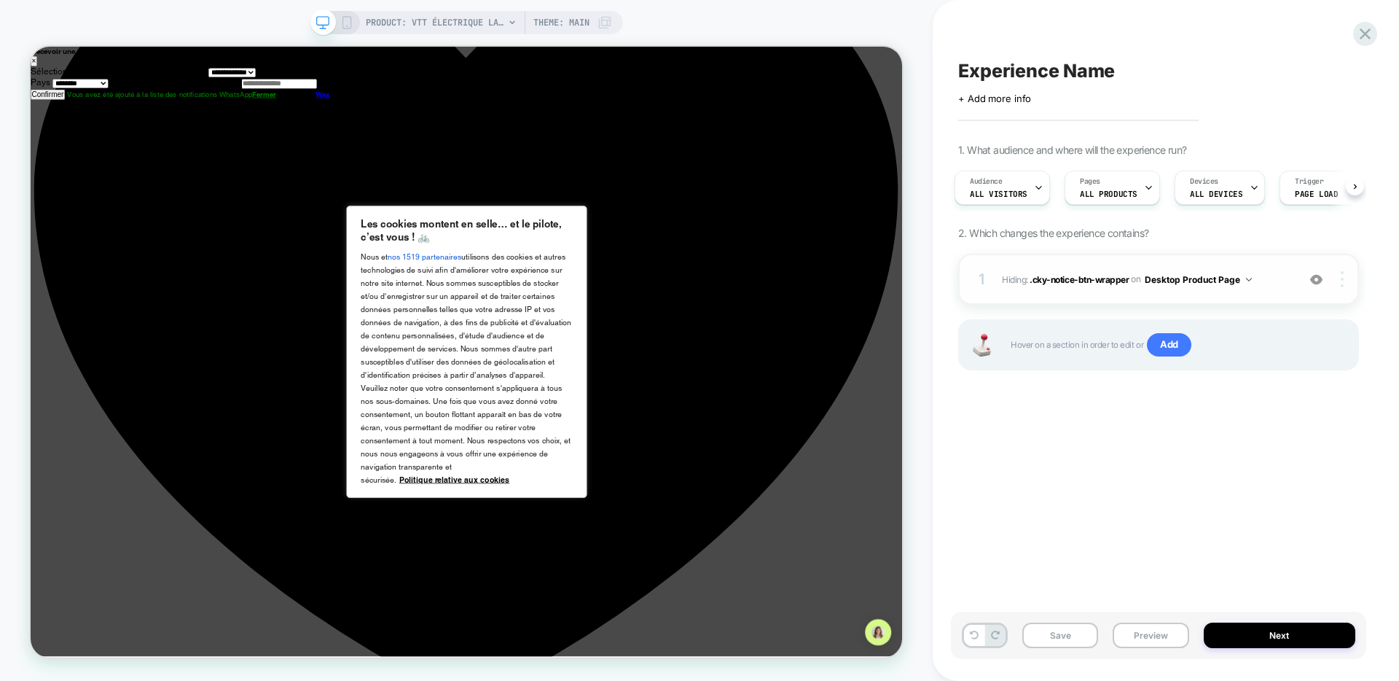
click at [1343, 277] on img at bounding box center [1342, 279] width 3 height 16
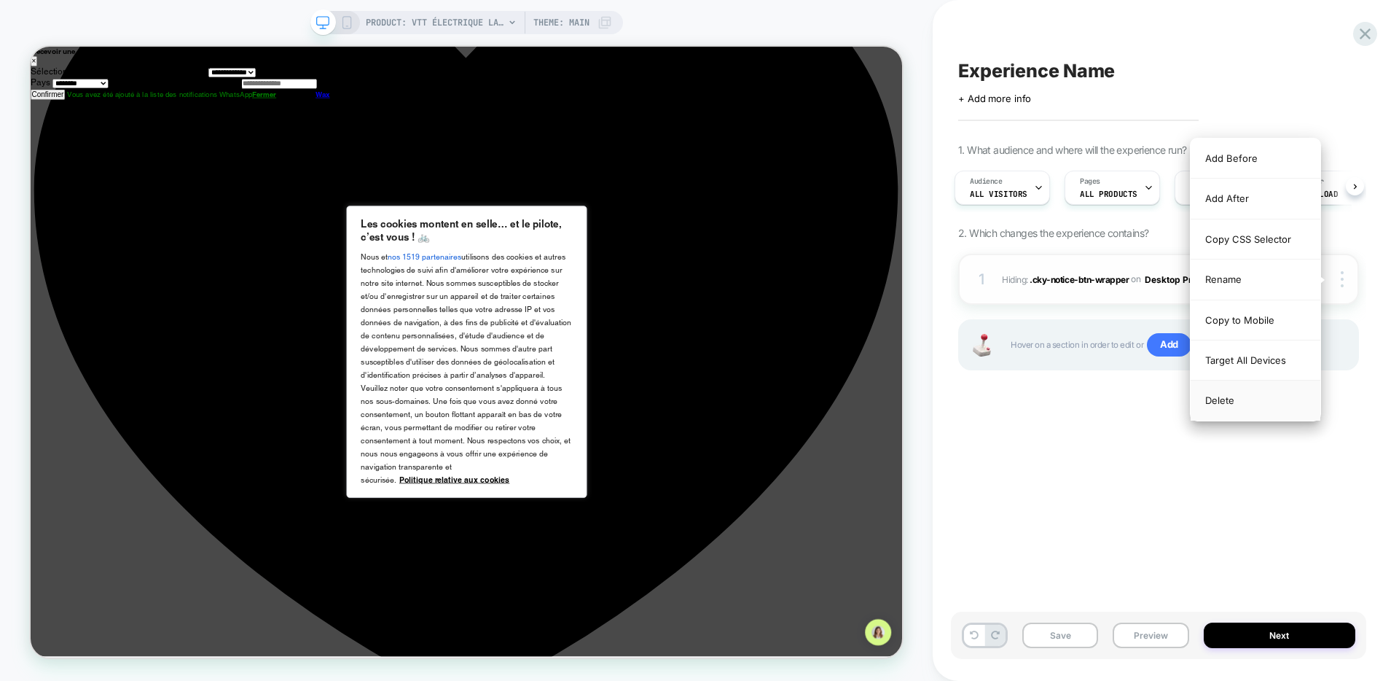
click at [1262, 409] on div "Delete" at bounding box center [1256, 399] width 130 height 39
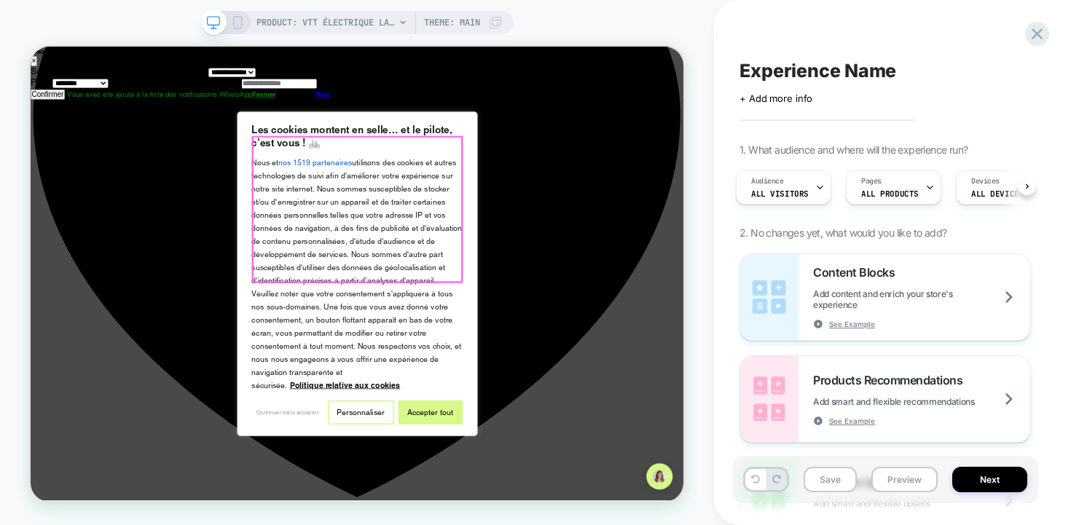
scroll to position [0, 4]
